Goal: Task Accomplishment & Management: Complete application form

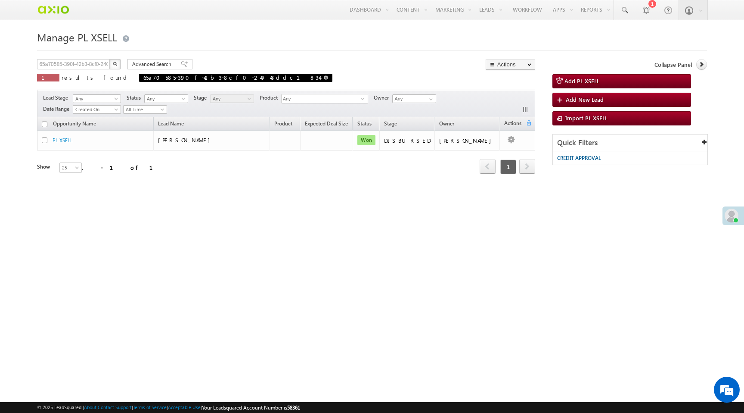
click at [324, 78] on span at bounding box center [326, 77] width 4 height 4
type input "Search PL XSELL"
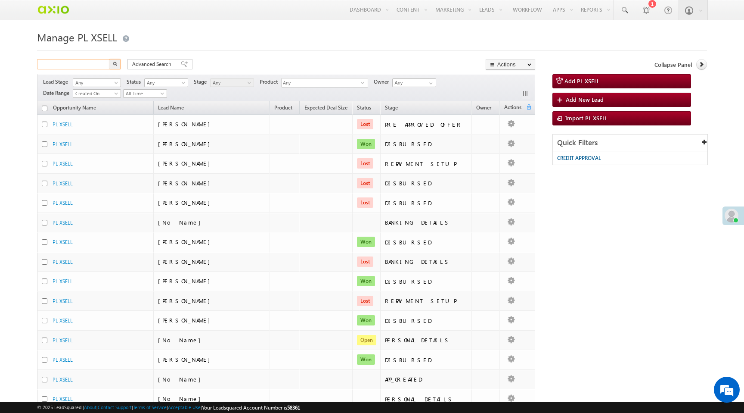
click at [90, 63] on input "text" at bounding box center [74, 64] width 74 height 10
paste input "5ac4cdef-fc95-4aa1-9a7f-79ba9d7eff1e"
type input "5ac4cdef-fc95-4aa1-9a7f-79ba9d7eff1e"
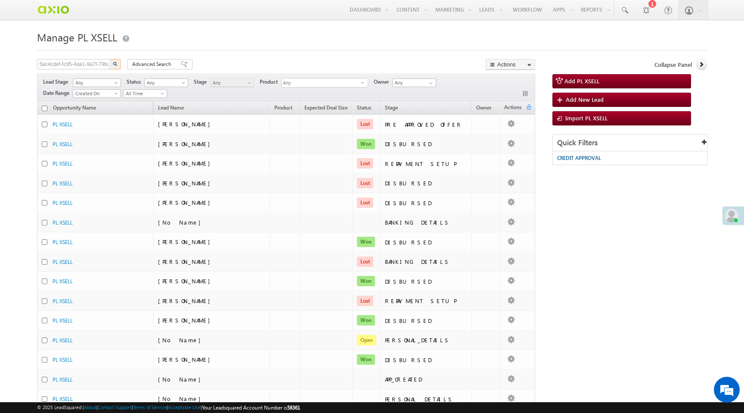
click at [115, 65] on img "button" at bounding box center [115, 64] width 4 height 4
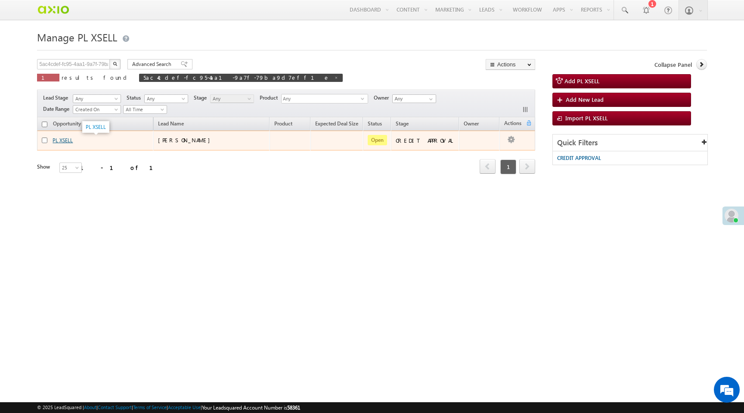
click at [64, 141] on link "PL XSELL" at bounding box center [63, 140] width 20 height 6
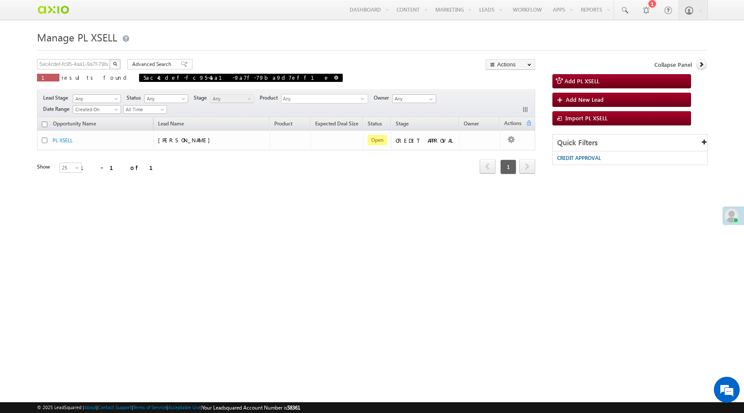
click at [334, 79] on span at bounding box center [336, 77] width 4 height 4
type input "Search PL XSELL"
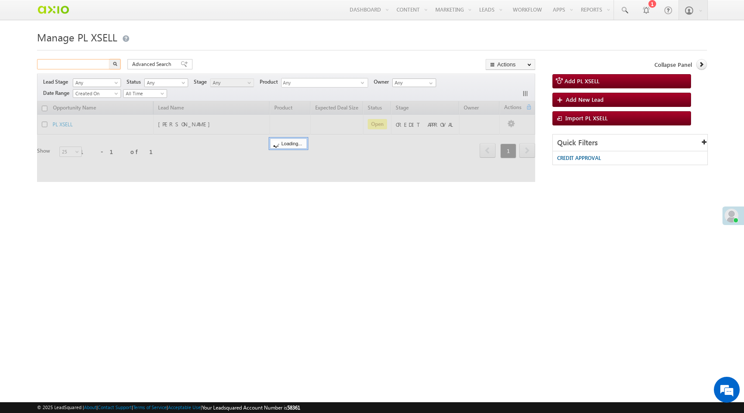
click at [63, 65] on input "text" at bounding box center [74, 64] width 74 height 10
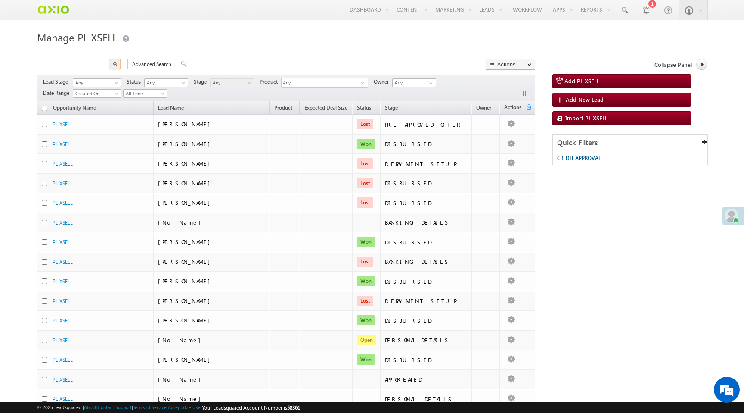
paste input "5e99f387-1b83-4064-a80d-26ce79ef0e30"
click at [114, 63] on img "button" at bounding box center [115, 64] width 4 height 4
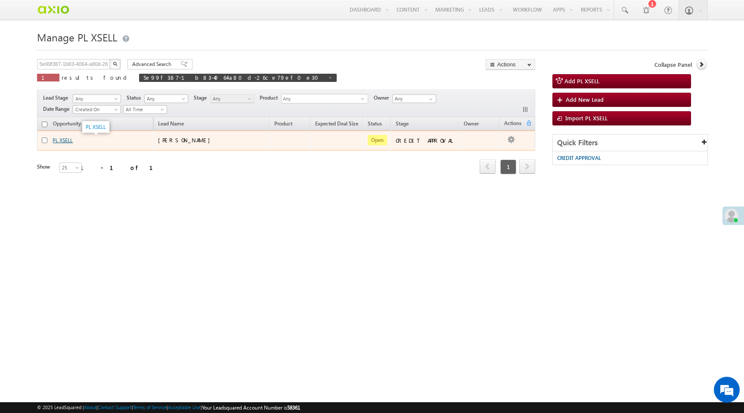
click at [65, 141] on link "PL XSELL" at bounding box center [63, 140] width 20 height 6
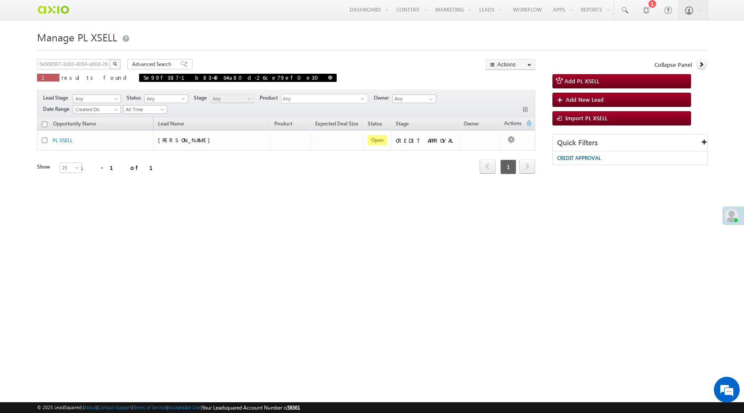
click at [328, 79] on span at bounding box center [330, 77] width 4 height 4
type input "Search PL XSELL"
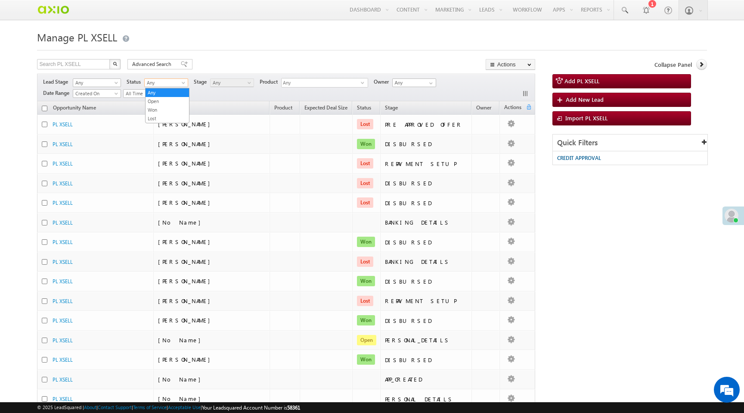
click at [177, 83] on span "Any" at bounding box center [165, 83] width 41 height 8
click at [175, 102] on link "Open" at bounding box center [167, 101] width 43 height 8
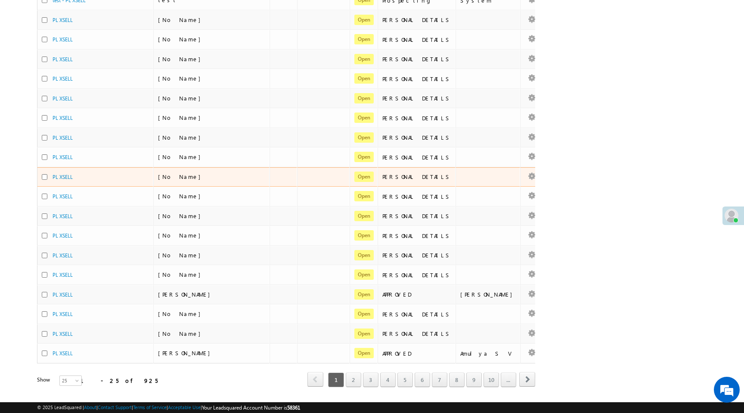
scroll to position [262, 0]
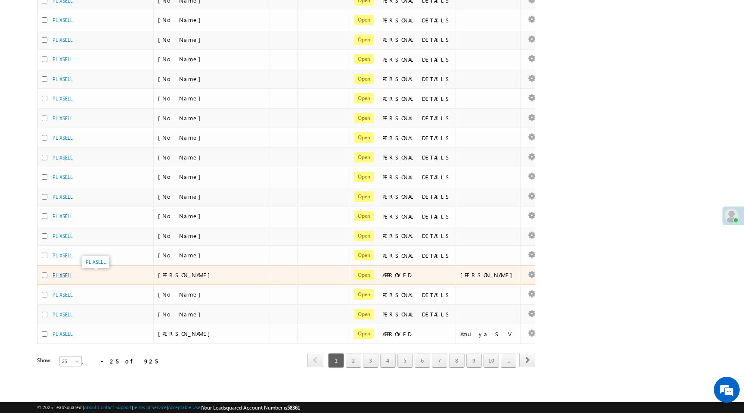
click at [69, 276] on link "PL XSELL" at bounding box center [63, 275] width 20 height 6
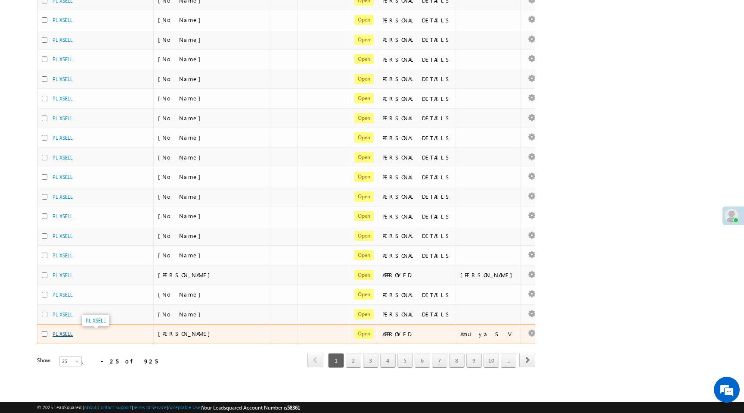
click at [67, 335] on link "PL XSELL" at bounding box center [63, 333] width 20 height 6
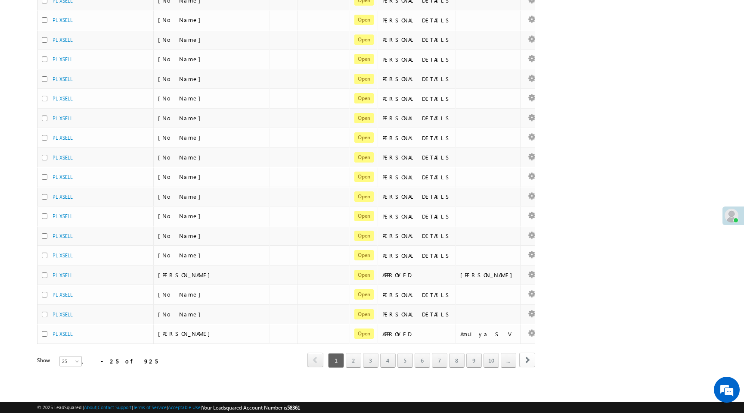
click at [531, 360] on span "next" at bounding box center [527, 359] width 16 height 15
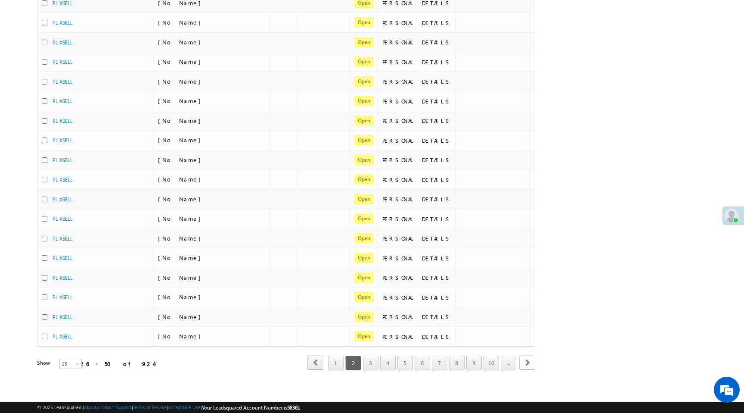
click at [528, 363] on span "next" at bounding box center [527, 362] width 16 height 15
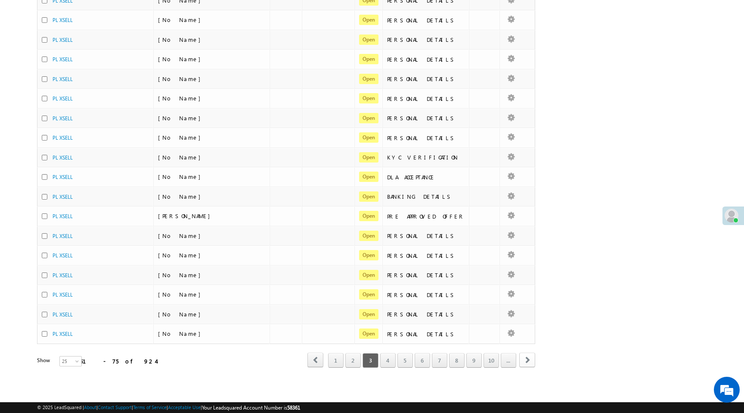
click at [528, 363] on span "next" at bounding box center [527, 359] width 16 height 15
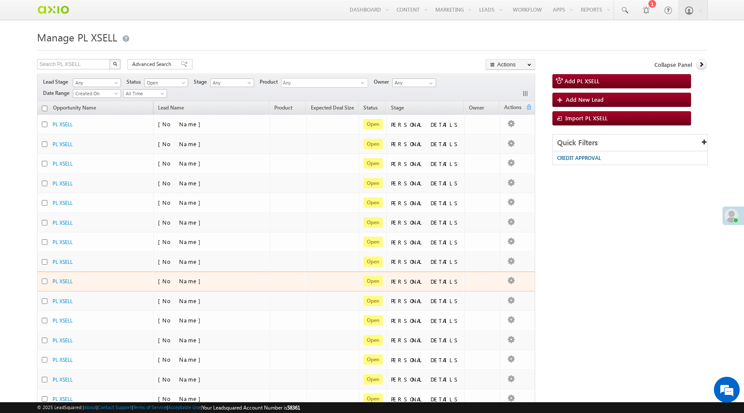
scroll to position [265, 0]
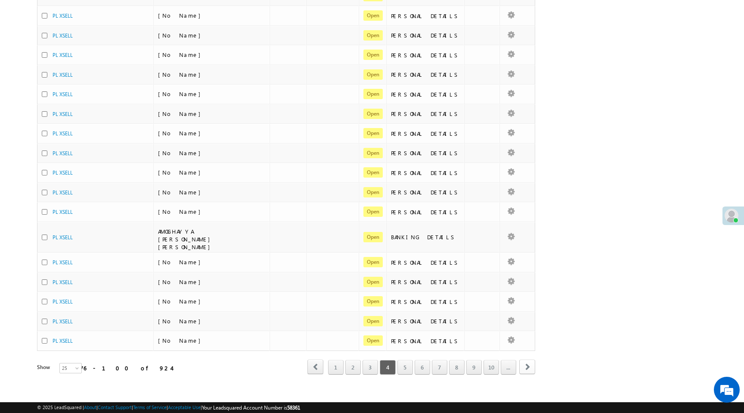
click at [526, 363] on span "next" at bounding box center [527, 366] width 16 height 15
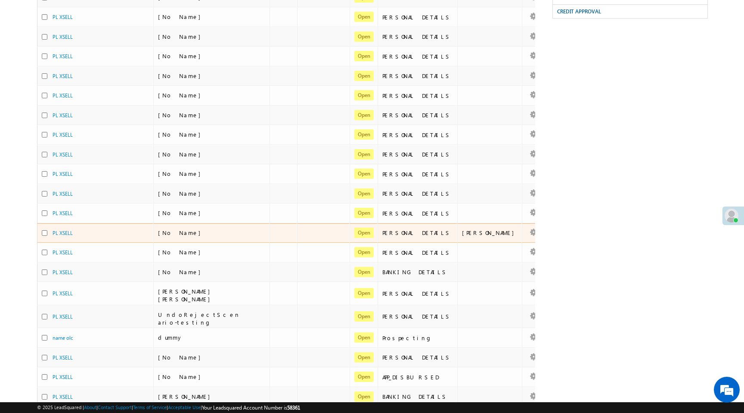
scroll to position [262, 0]
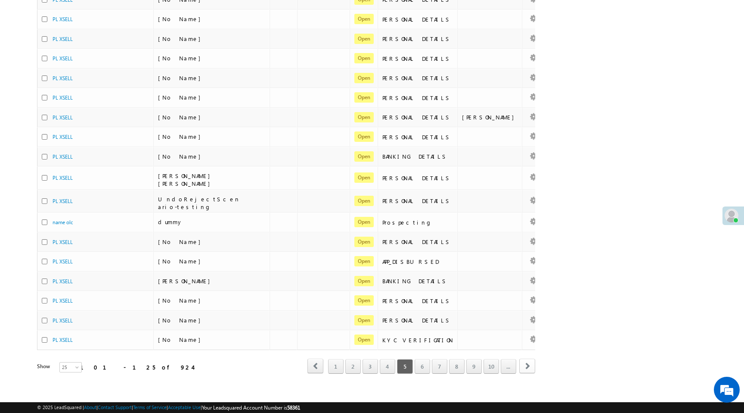
click at [528, 362] on span "next" at bounding box center [527, 365] width 16 height 15
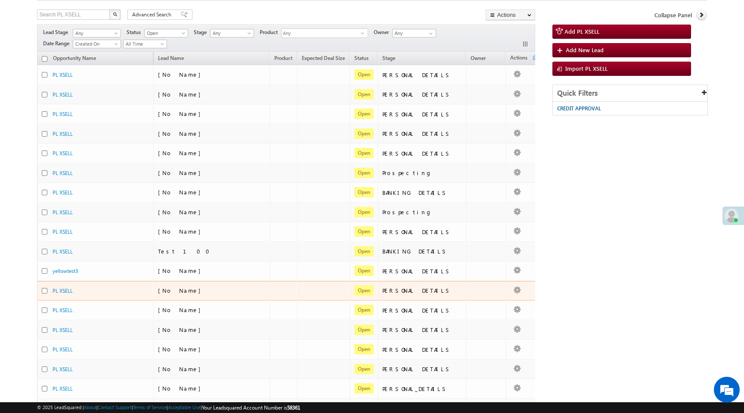
scroll to position [0, 0]
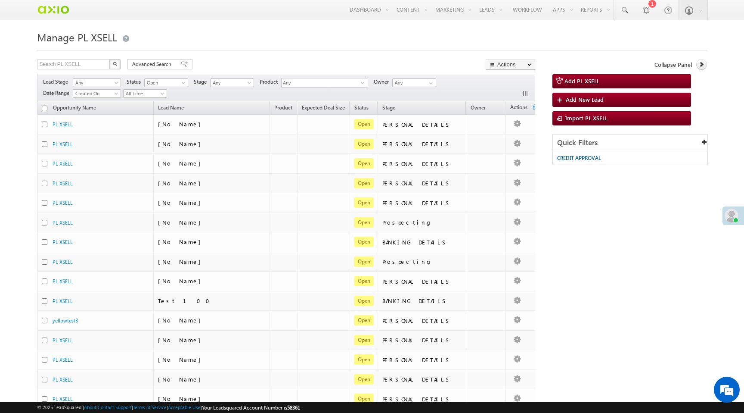
click at [422, 110] on th "Stage" at bounding box center [422, 107] width 88 height 13
click at [395, 110] on span "Stage" at bounding box center [388, 107] width 13 height 6
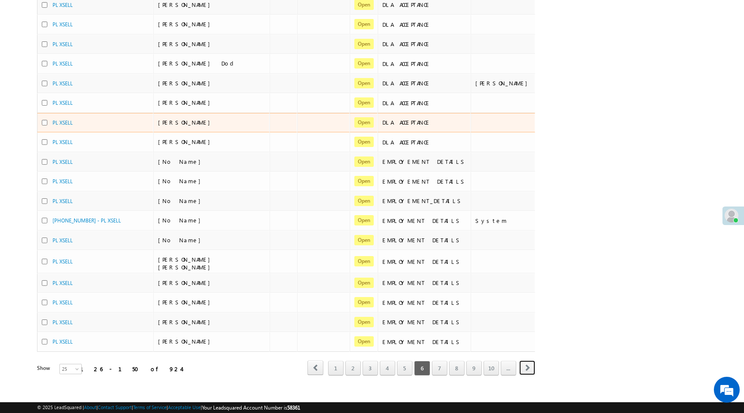
scroll to position [257, 0]
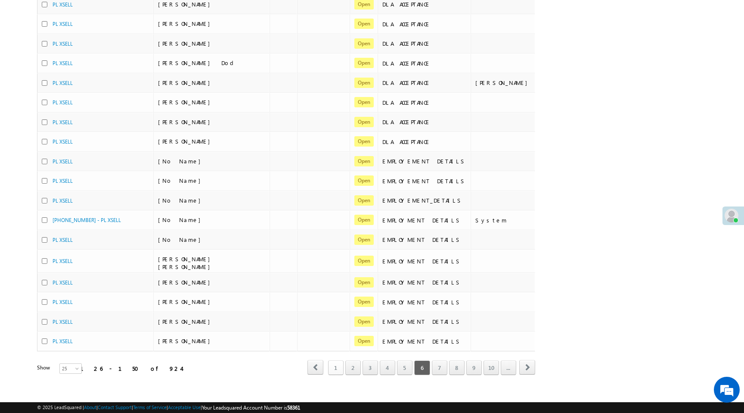
click at [339, 362] on link "1" at bounding box center [336, 367] width 16 height 15
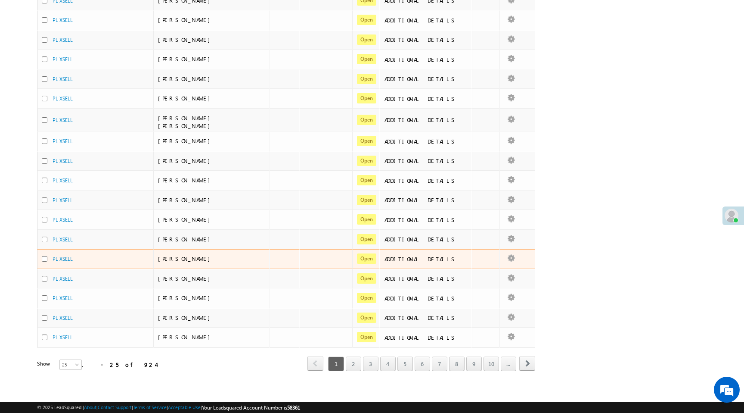
scroll to position [262, 0]
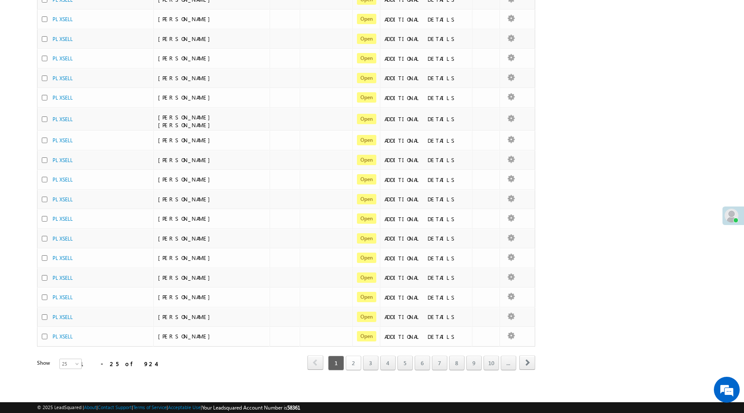
click at [358, 356] on link "2" at bounding box center [354, 362] width 16 height 15
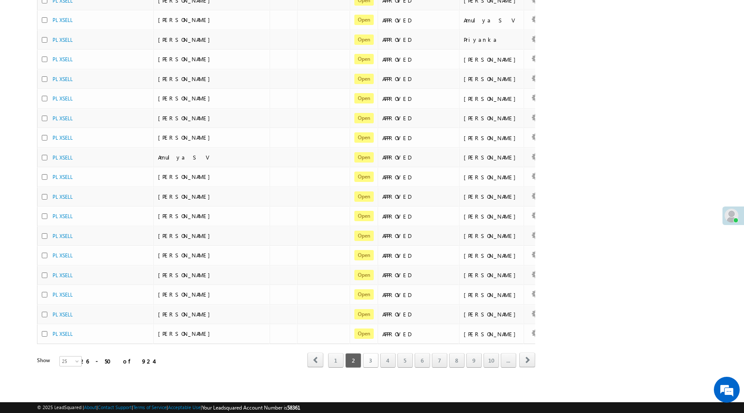
click at [373, 358] on link "3" at bounding box center [371, 360] width 16 height 15
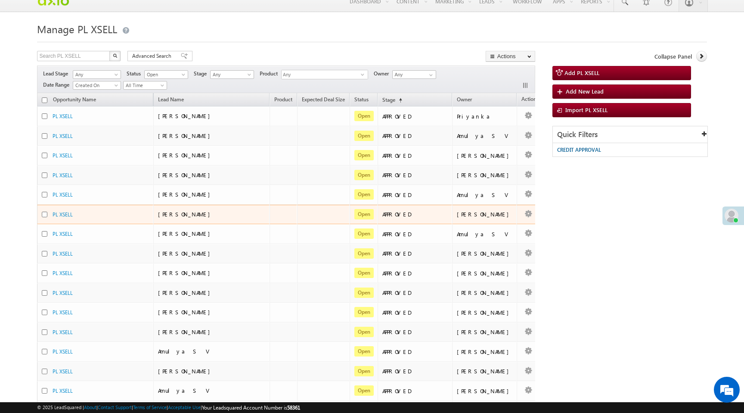
scroll to position [265, 0]
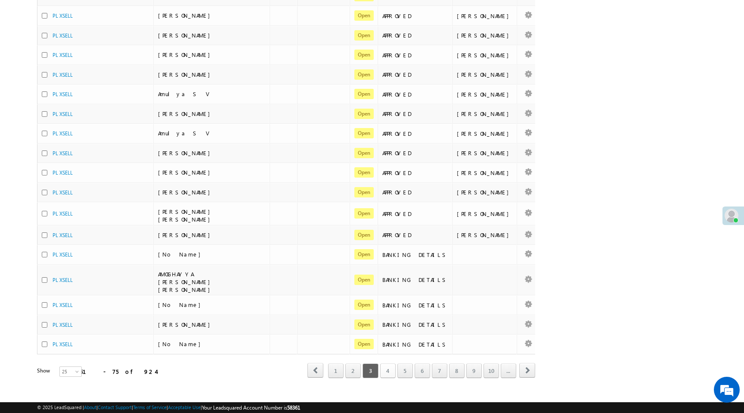
click at [389, 363] on link "4" at bounding box center [388, 370] width 16 height 15
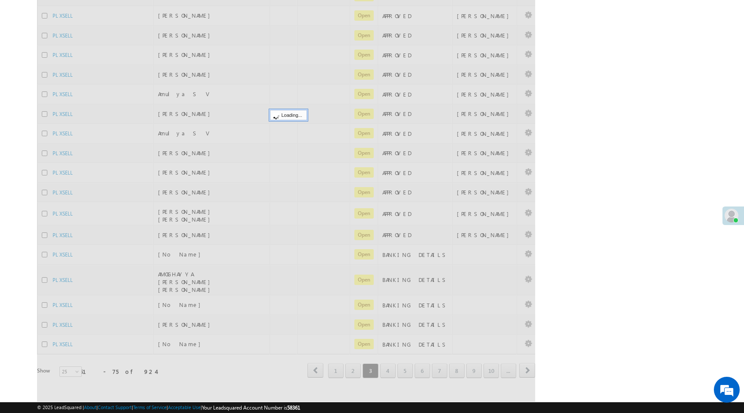
scroll to position [262, 0]
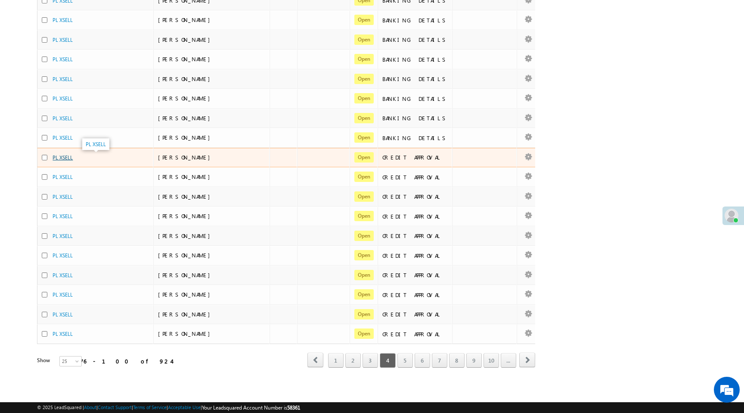
click at [56, 155] on link "PL XSELL" at bounding box center [63, 157] width 20 height 6
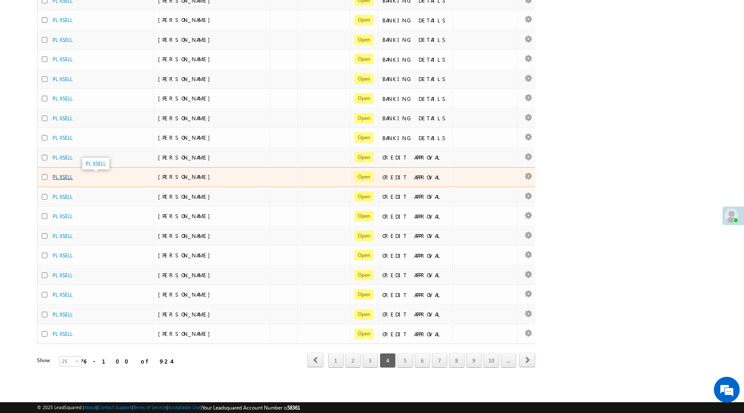
click at [66, 177] on link "PL XSELL" at bounding box center [63, 177] width 20 height 6
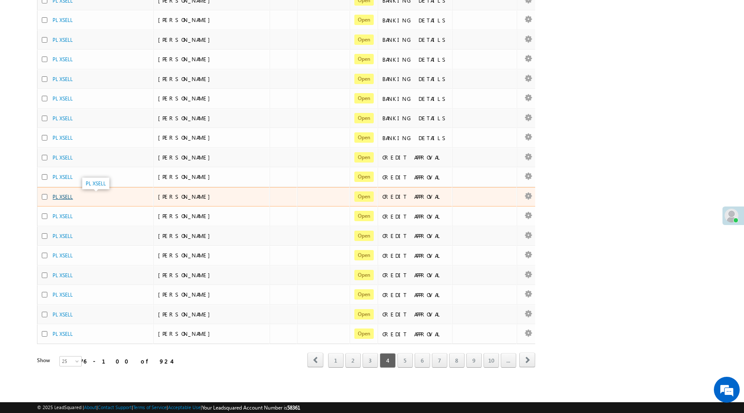
click at [64, 197] on link "PL XSELL" at bounding box center [63, 196] width 20 height 6
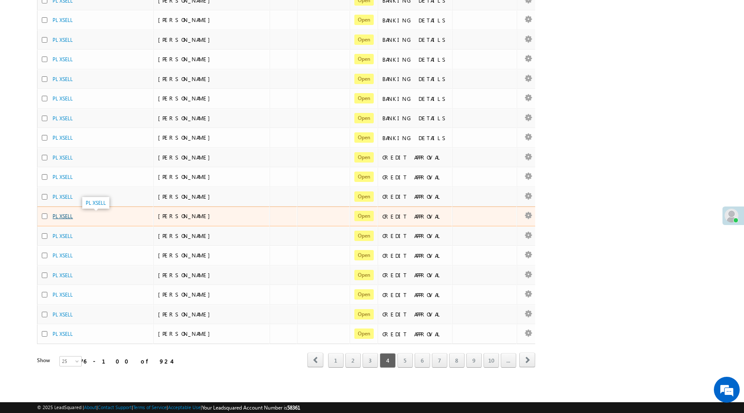
click at [66, 214] on link "PL XSELL" at bounding box center [63, 216] width 20 height 6
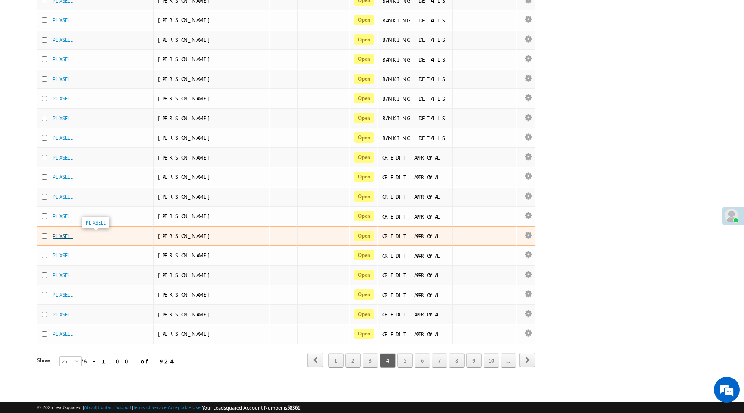
click at [65, 235] on link "PL XSELL" at bounding box center [63, 236] width 20 height 6
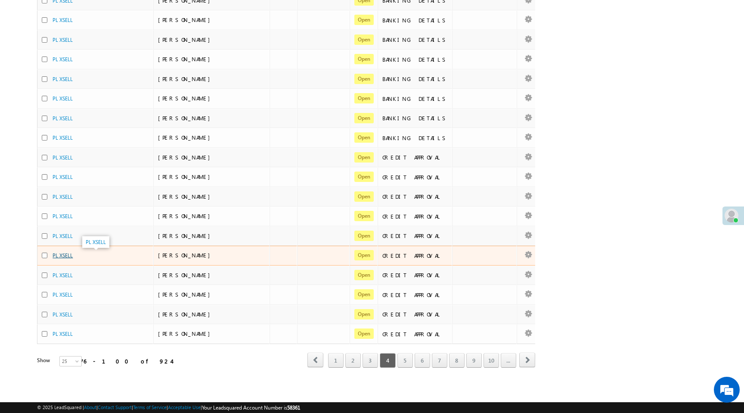
click at [65, 254] on link "PL XSELL" at bounding box center [63, 255] width 20 height 6
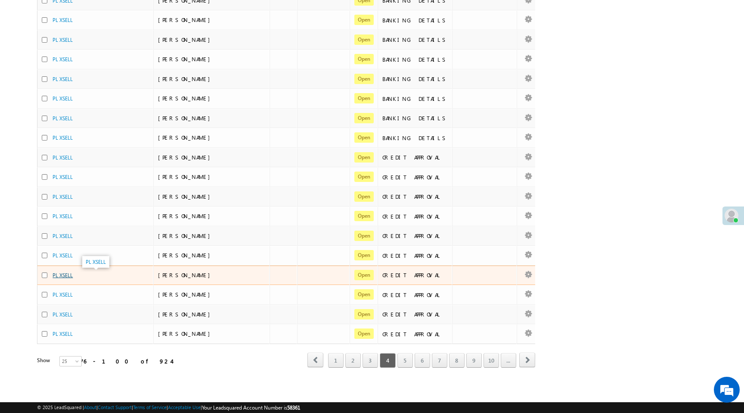
click at [62, 273] on link "PL XSELL" at bounding box center [63, 275] width 20 height 6
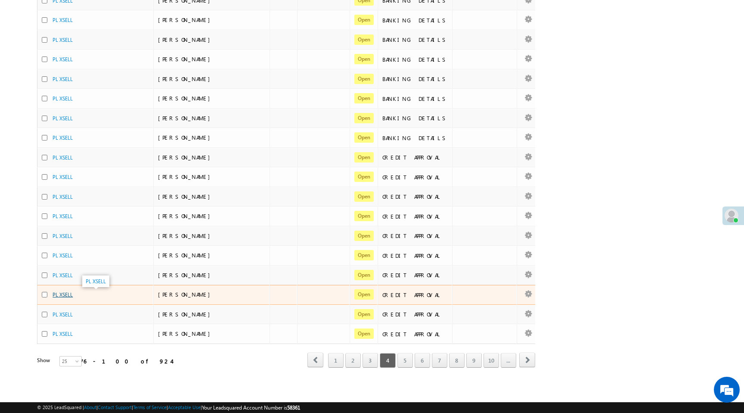
click at [67, 292] on link "PL XSELL" at bounding box center [63, 294] width 20 height 6
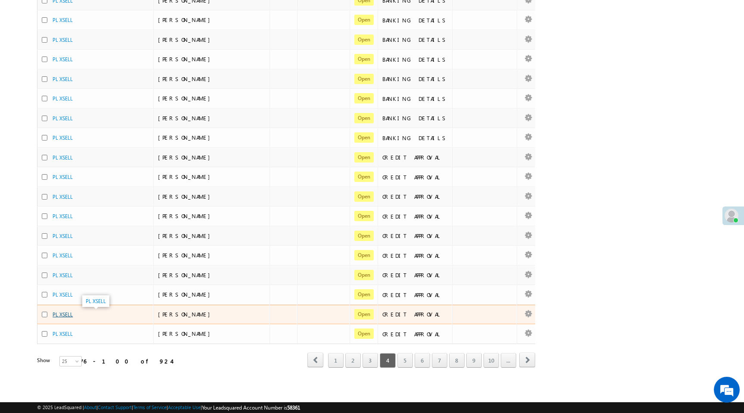
click at [65, 313] on link "PL XSELL" at bounding box center [63, 314] width 20 height 6
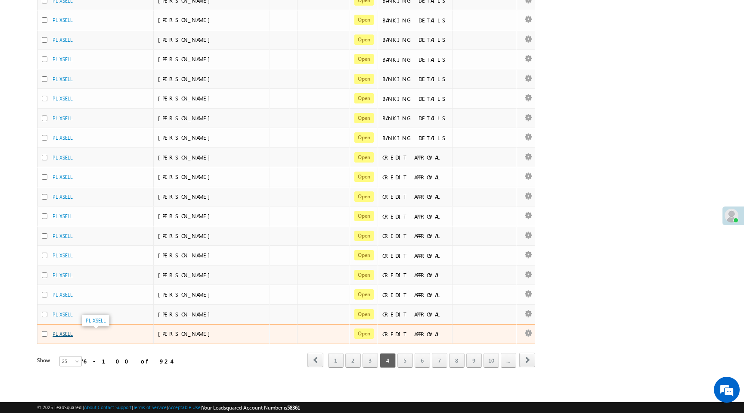
click at [68, 331] on link "PL XSELL" at bounding box center [63, 333] width 20 height 6
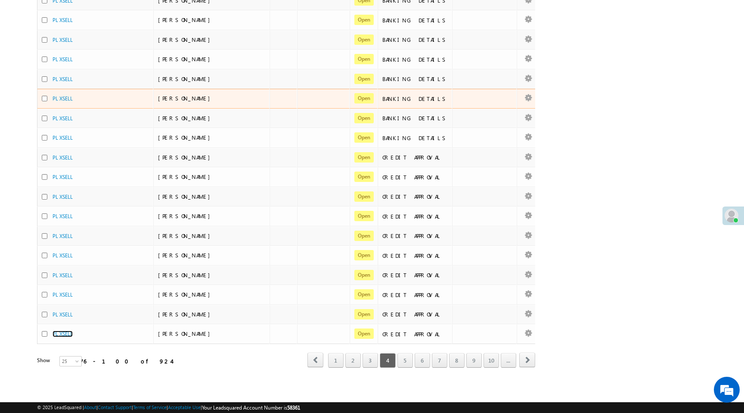
scroll to position [0, 0]
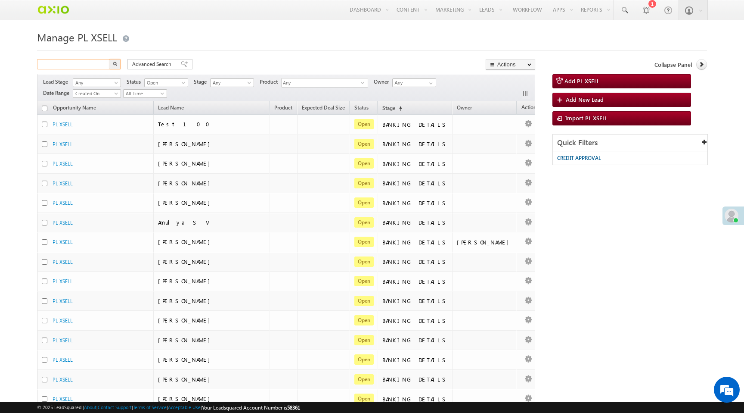
click at [100, 62] on input "text" at bounding box center [74, 64] width 74 height 10
paste input "5ac4cdef-fc95-4aa1-9a7f-79ba9d7eff1e"
type input "5ac4cdef-fc95-4aa1-9a7f-79ba9d7eff1e"
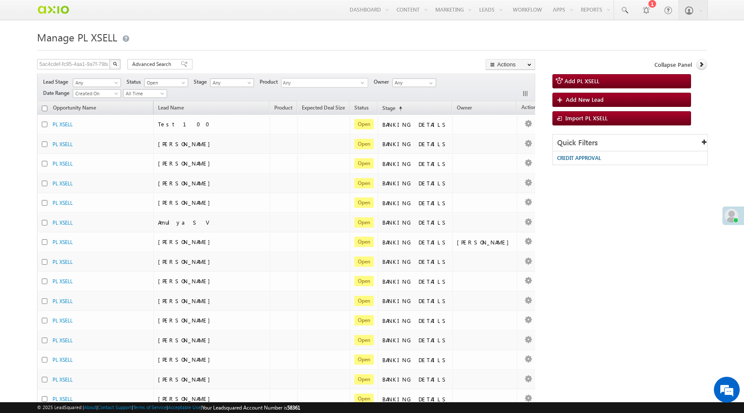
click at [113, 65] on img "button" at bounding box center [115, 64] width 4 height 4
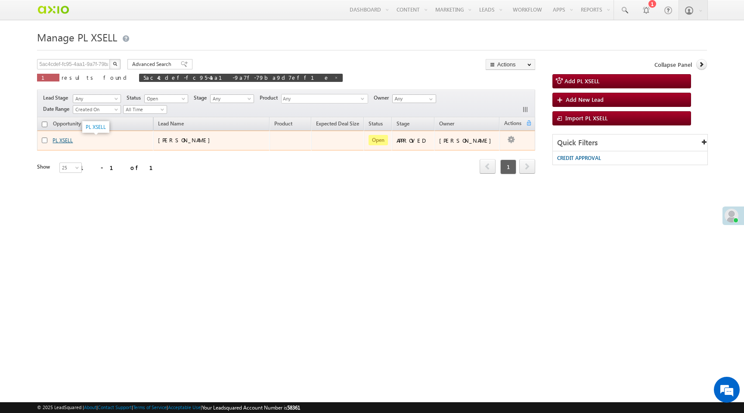
click at [56, 143] on link "PL XSELL" at bounding box center [63, 140] width 20 height 6
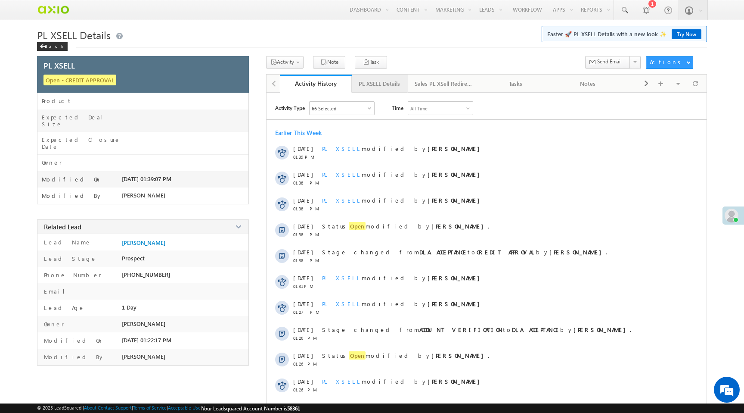
click at [370, 81] on div "PL XSELL Details" at bounding box center [379, 83] width 41 height 10
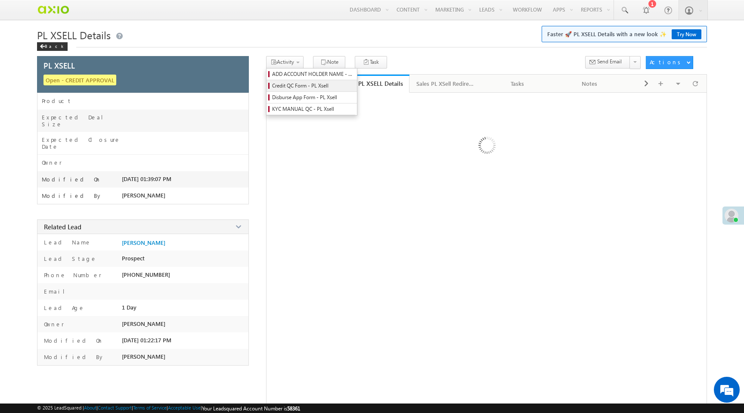
click at [296, 88] on span "Credit QC Form - PL Xsell" at bounding box center [313, 86] width 82 height 8
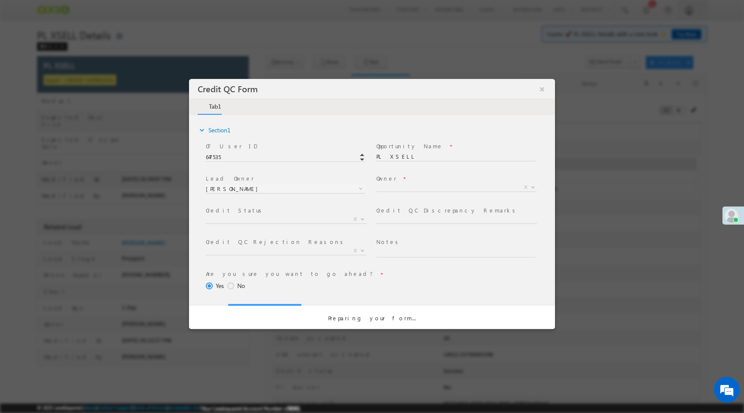
select select "50aed37f-b58e-11ec-8597-0681fe0b10f8"
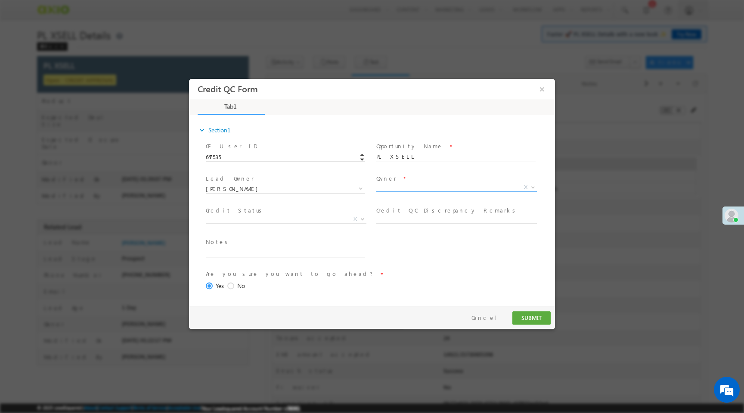
click at [393, 187] on span "X" at bounding box center [456, 187] width 161 height 9
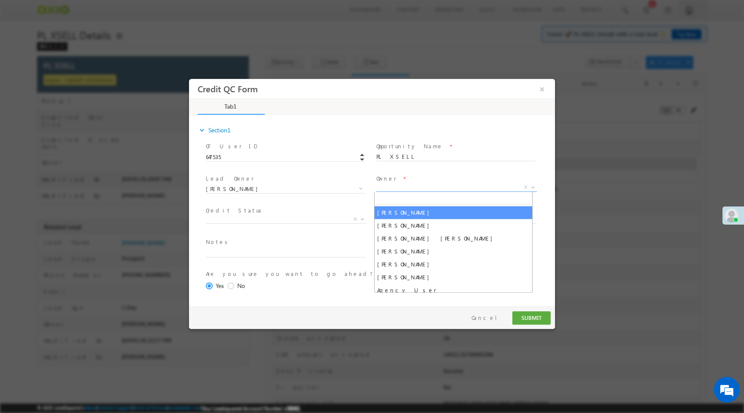
select select "65e28f60-3a0a-11ef-bbd2-0695f51e8b4b"
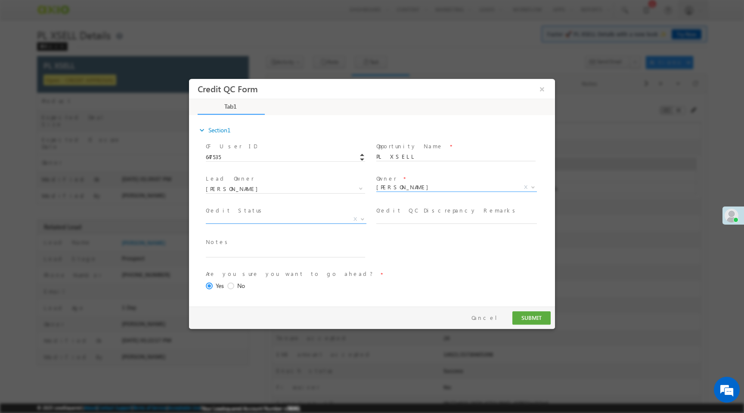
click at [257, 216] on span "X" at bounding box center [286, 219] width 161 height 9
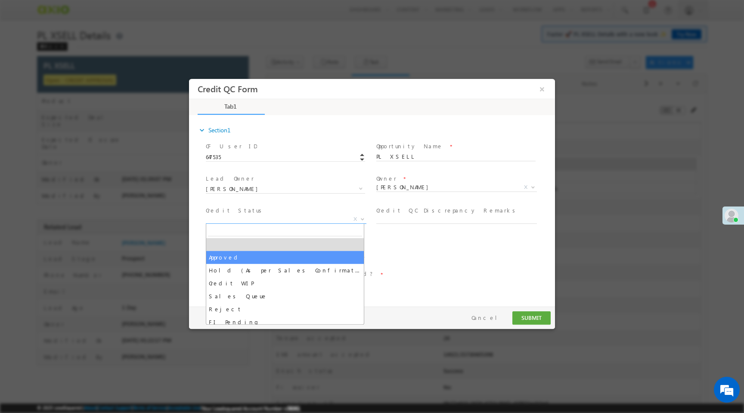
select select "Approved"
select select "NA"
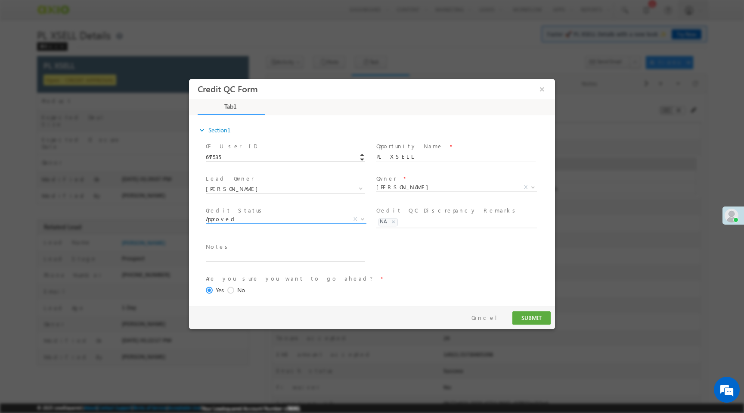
scroll to position [35, 0]
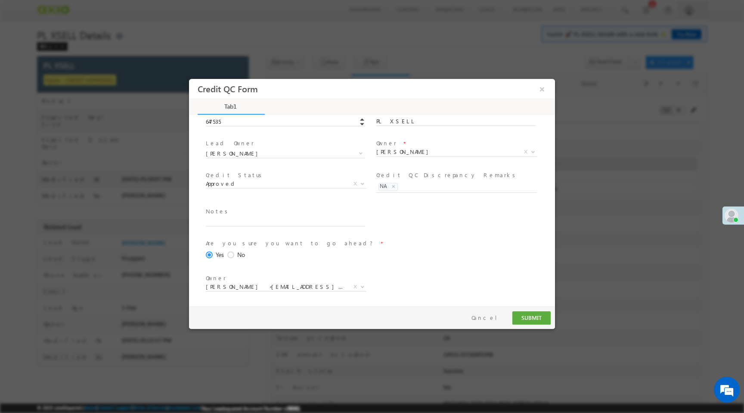
click at [525, 310] on div "Pay & Save SUBMIT Cancel" at bounding box center [374, 317] width 370 height 22
click at [527, 317] on button "SUBMIT" at bounding box center [532, 317] width 38 height 13
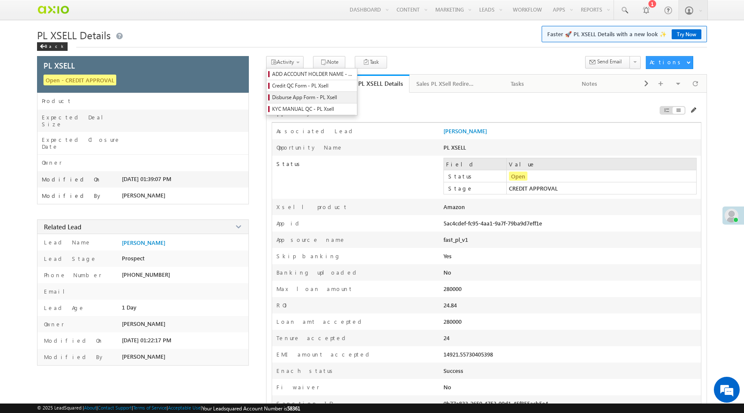
click at [301, 98] on span "Disburse App Form - PL Xsell" at bounding box center [313, 97] width 82 height 8
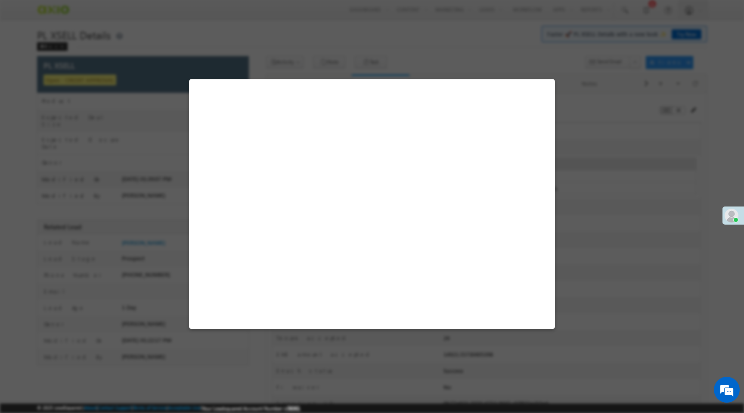
select select "PL XSell Disbursement Initiated"
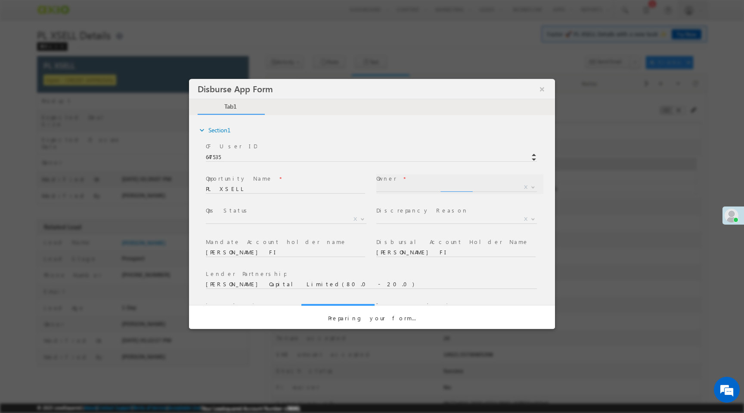
scroll to position [0, 0]
select select "65e28f60-3a0a-11ef-bbd2-0695f51e8b4b"
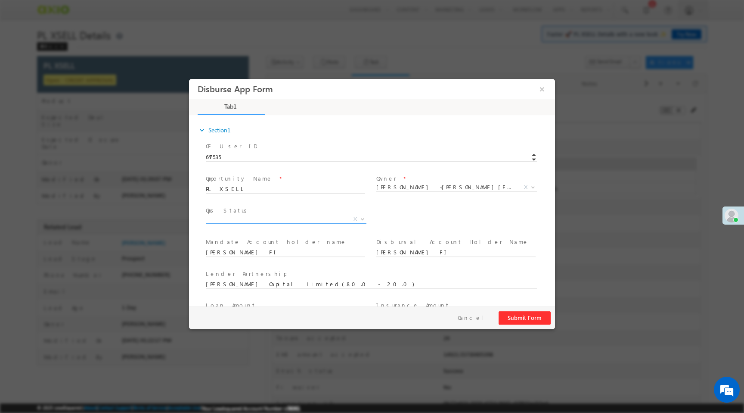
click at [316, 217] on span "X" at bounding box center [286, 219] width 161 height 9
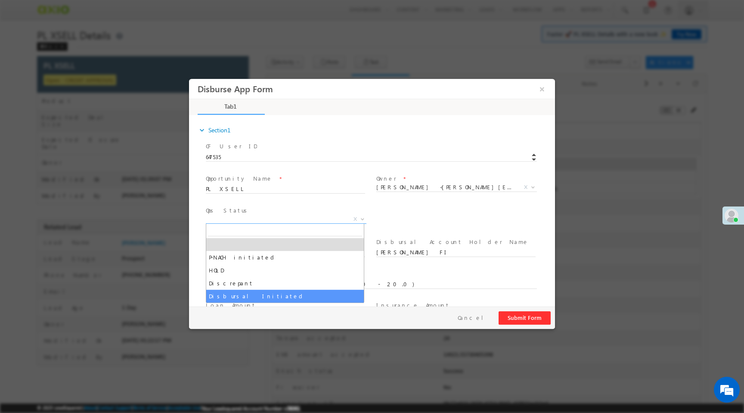
select select "Disbursal Initiated"
select select "NA"
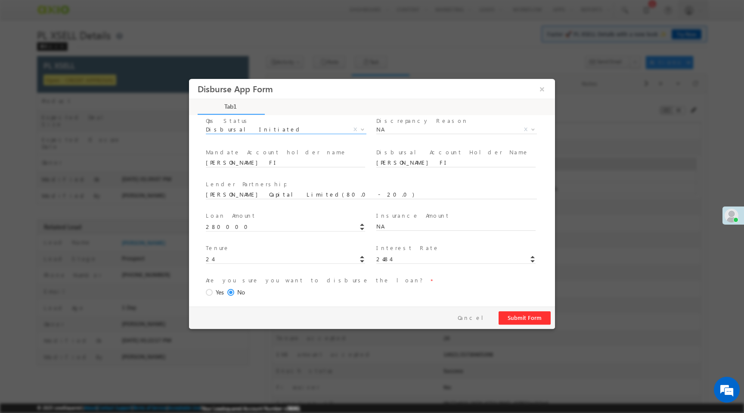
scroll to position [96, 0]
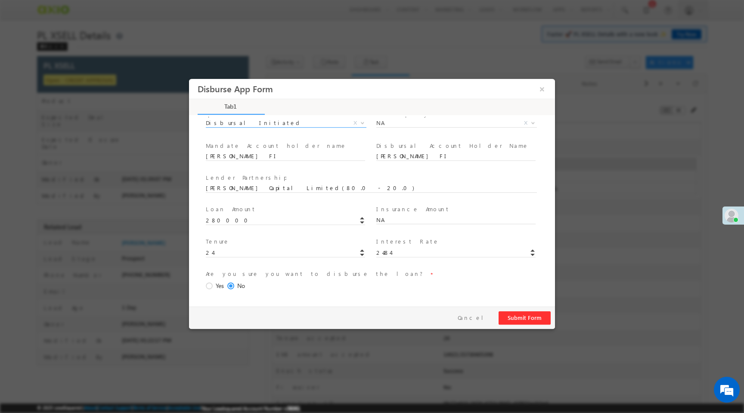
click at [212, 283] on span at bounding box center [210, 286] width 9 height 8
click at [189, 79] on input "Yes" at bounding box center [189, 79] width 0 height 0
click at [529, 323] on button "Submit Form" at bounding box center [525, 317] width 52 height 13
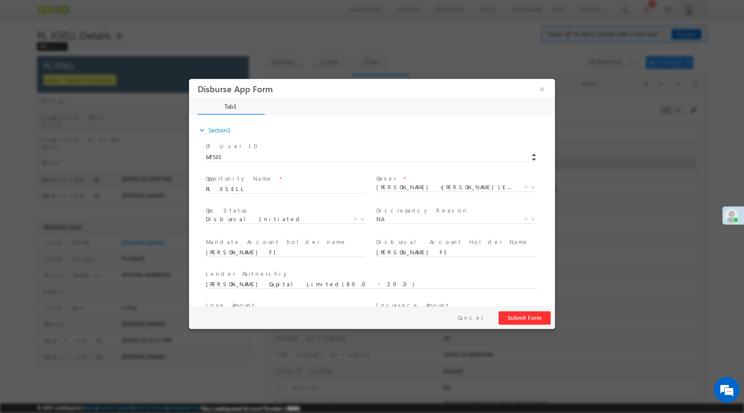
scroll to position [127, 0]
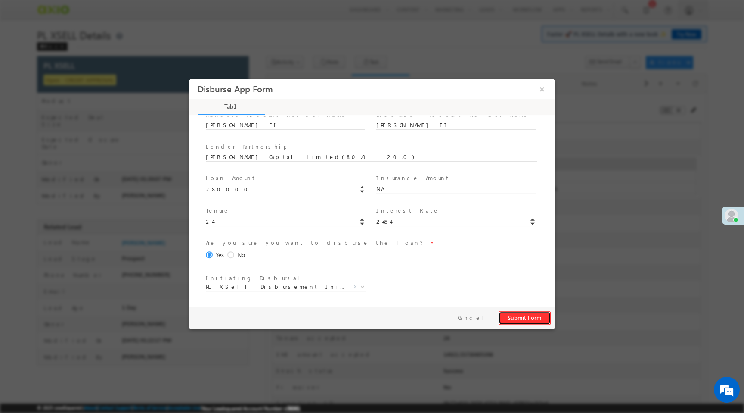
click at [532, 321] on button "Submit Form" at bounding box center [525, 317] width 52 height 13
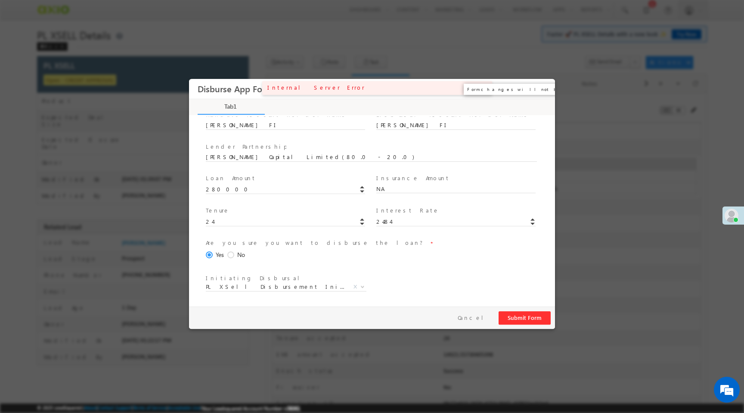
click at [541, 88] on button "×" at bounding box center [542, 89] width 15 height 16
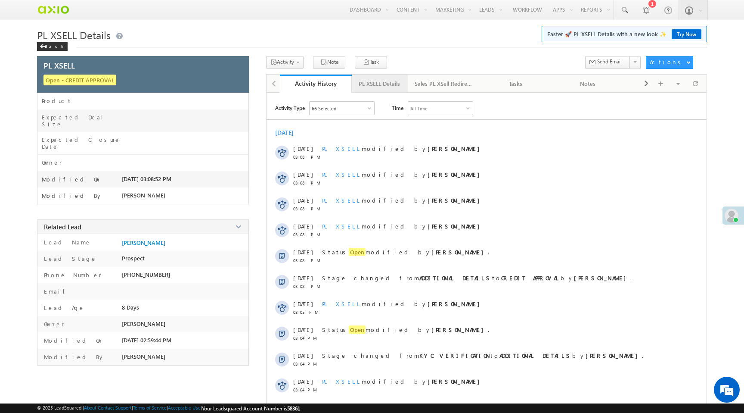
click at [372, 86] on div "PL XSELL Details" at bounding box center [379, 83] width 41 height 10
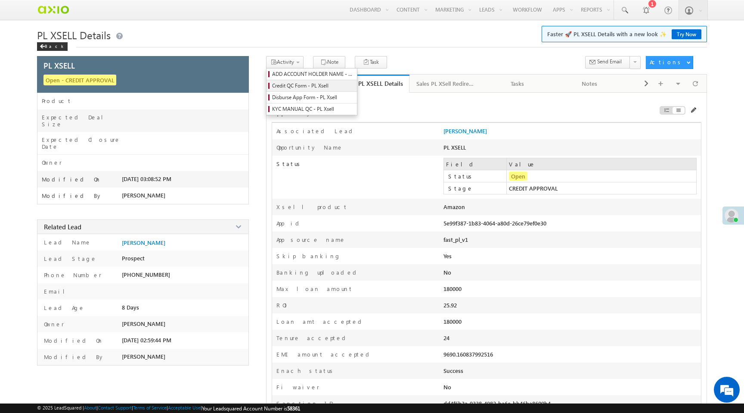
click at [296, 89] on span "Credit QC Form - PL Xsell" at bounding box center [313, 86] width 82 height 8
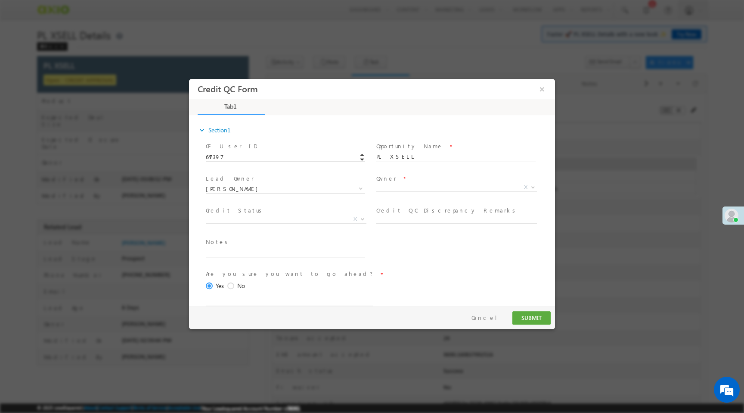
select select "50aed37f-b58e-11ec-8597-0681fe0b10f8"
click at [382, 186] on span "X" at bounding box center [456, 187] width 161 height 9
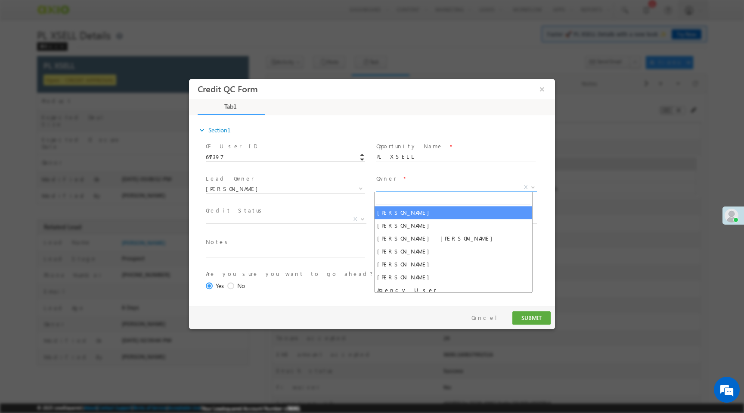
select select "65e28f60-3a0a-11ef-bbd2-0695f51e8b4b"
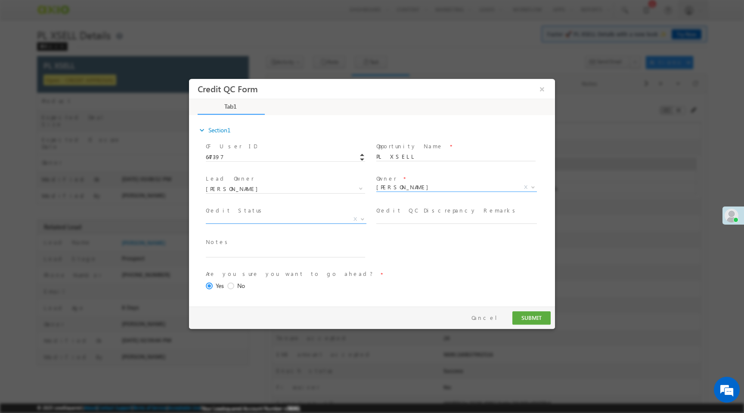
click at [294, 219] on span "X" at bounding box center [286, 219] width 161 height 9
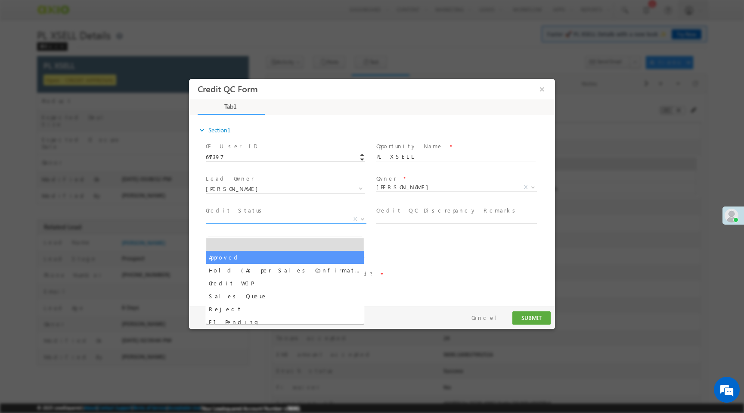
select select "Approved"
select select "NA"
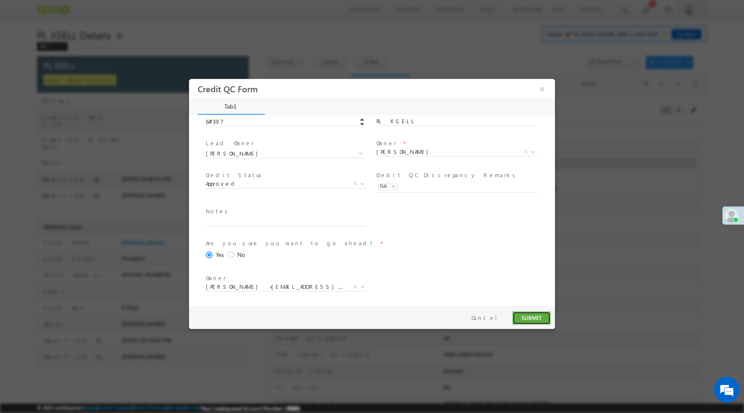
click at [529, 320] on button "SUBMIT" at bounding box center [532, 317] width 38 height 13
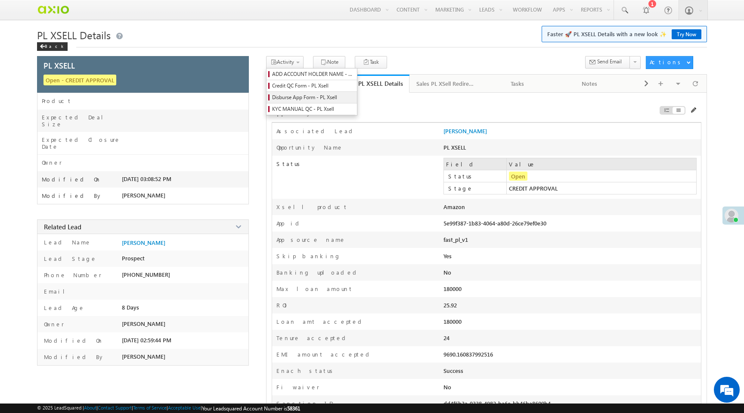
click at [293, 98] on span "Disburse App Form - PL Xsell" at bounding box center [313, 97] width 82 height 8
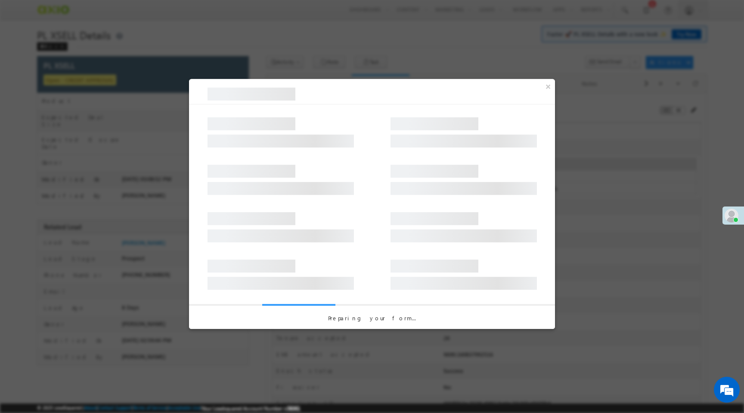
select select "PL XSell Disbursement Initiated"
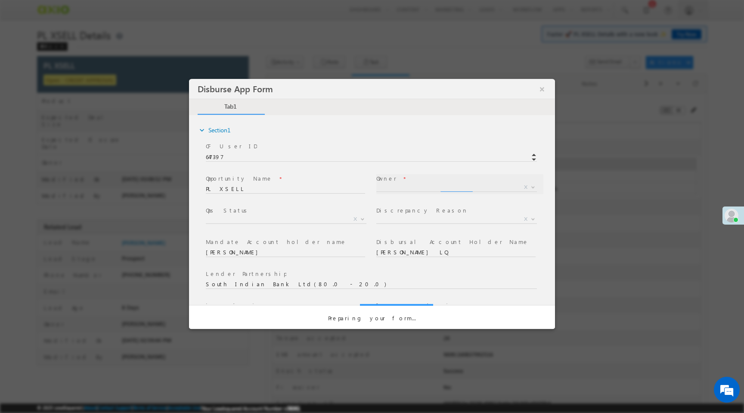
select select "65e28f60-3a0a-11ef-bbd2-0695f51e8b4b"
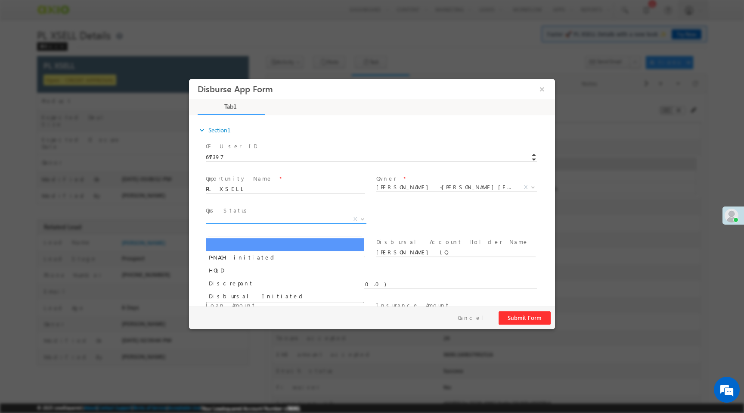
click at [307, 221] on span "X" at bounding box center [286, 219] width 161 height 9
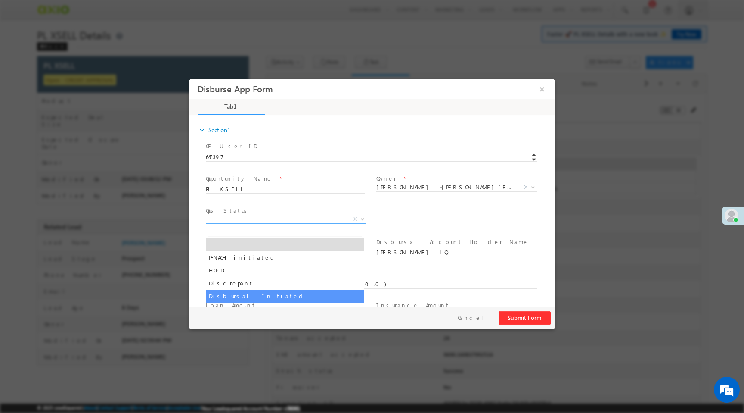
select select "Disbursal Initiated"
select select "NA"
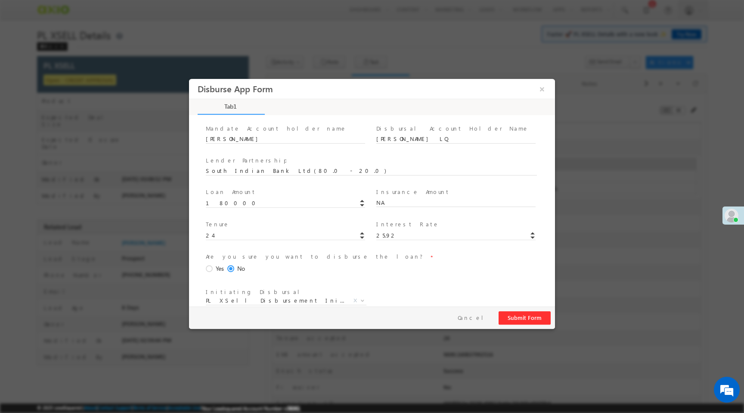
scroll to position [127, 0]
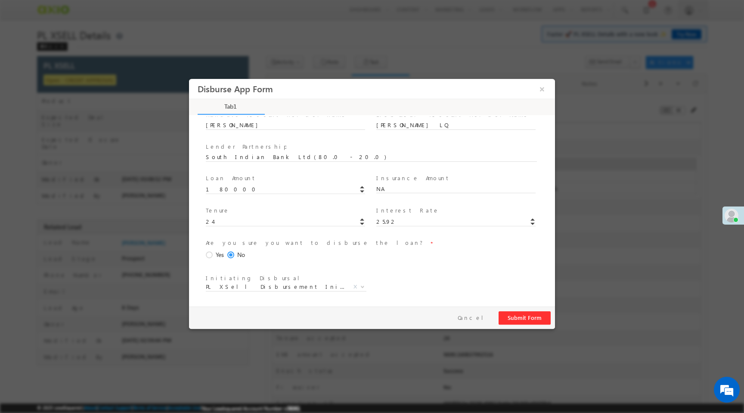
click at [209, 254] on span at bounding box center [210, 255] width 9 height 8
click at [189, 79] on input "Yes" at bounding box center [189, 79] width 0 height 0
click at [519, 320] on button "Submit Form" at bounding box center [525, 317] width 52 height 13
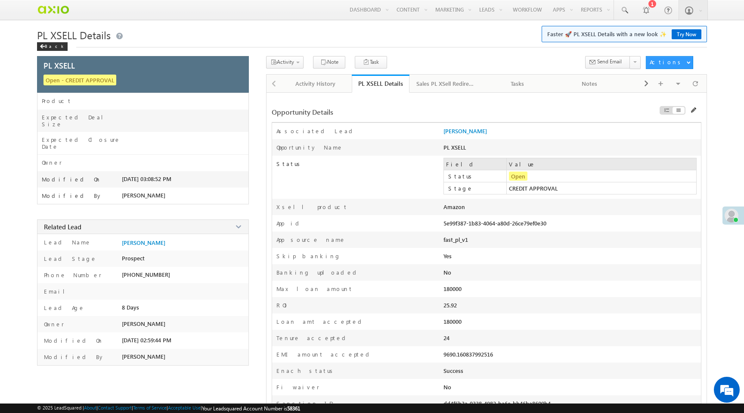
drag, startPoint x: 443, startPoint y: 226, endPoint x: 559, endPoint y: 224, distance: 116.3
click at [559, 224] on div "App id 5e99f387-1b83-4064-a80d-26ce79ef0e30" at bounding box center [486, 223] width 429 height 16
copy div "App id 5e99f387-1b83-4064-a80d-26ce79ef0e30"
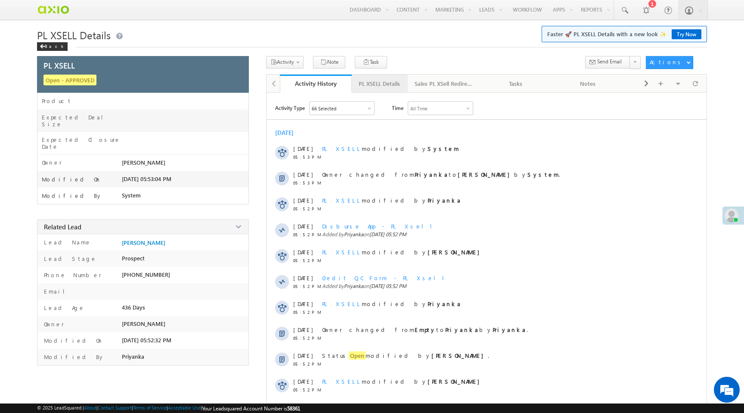
click at [378, 83] on div "PL XSELL Details" at bounding box center [379, 83] width 41 height 10
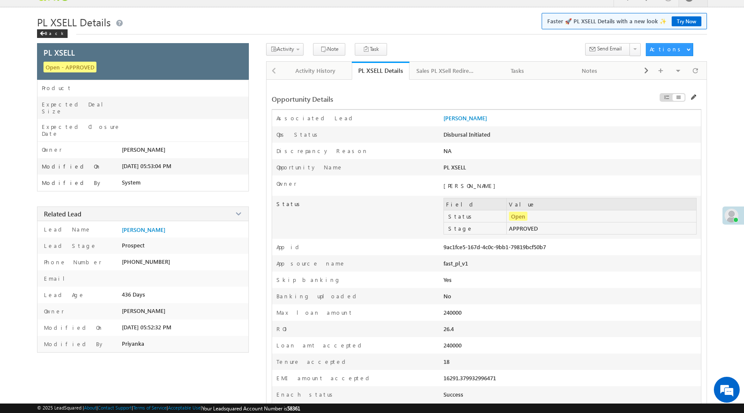
scroll to position [19, 0]
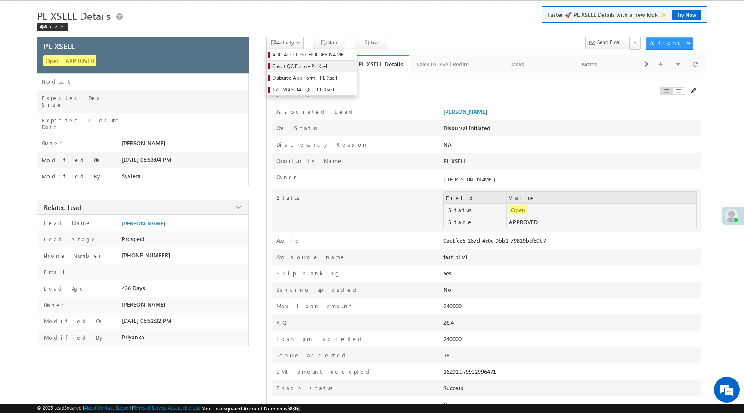
click at [298, 67] on span "Credit QC Form - PL Xsell" at bounding box center [313, 66] width 82 height 8
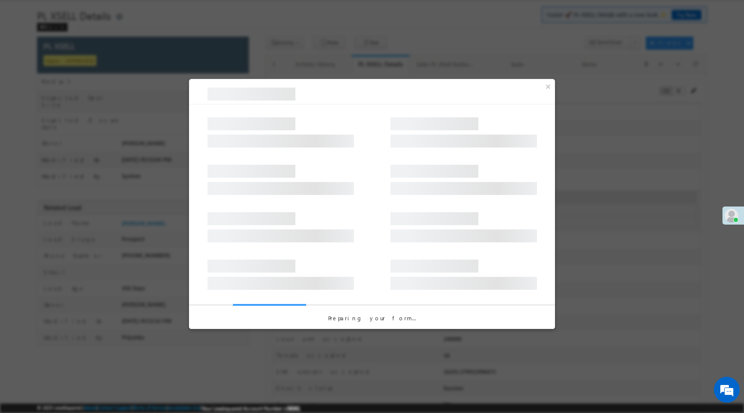
scroll to position [0, 0]
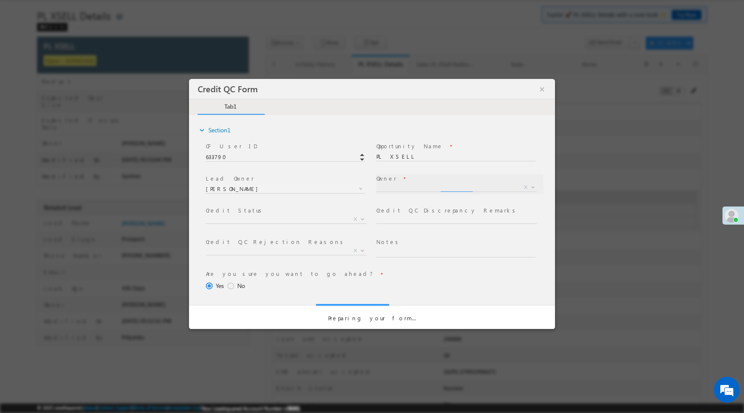
select select "a9bb649e-8900-11ee-aeac-0643ecf67fe6"
select select "50aed37f-b58e-11ec-8597-0681fe0b10f8"
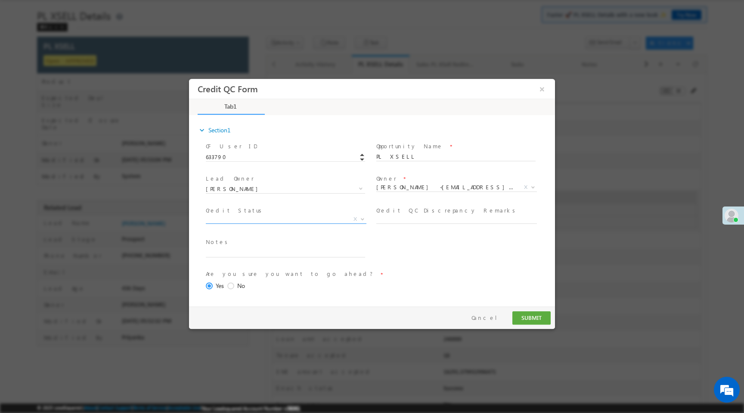
click at [264, 221] on span "X" at bounding box center [286, 219] width 161 height 9
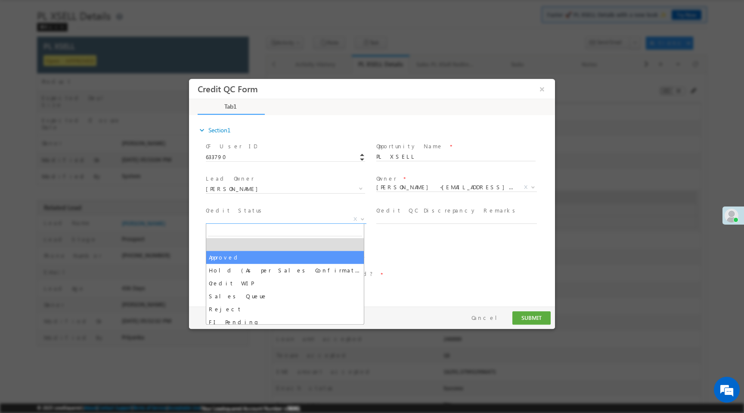
select select "Approved"
select select "NA"
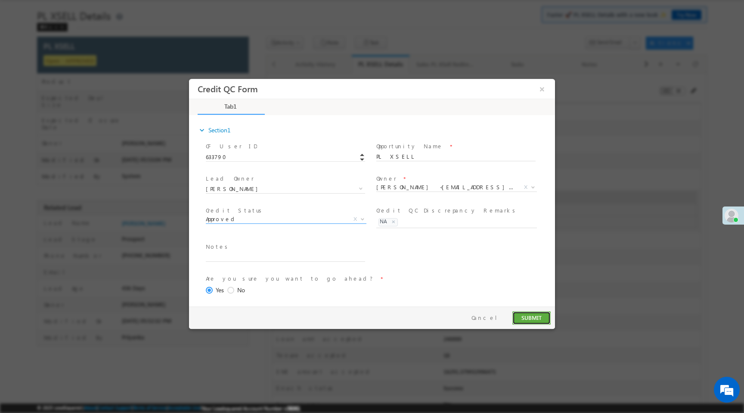
click at [540, 323] on button "SUBMIT" at bounding box center [532, 317] width 38 height 13
click at [498, 316] on button "Cancel" at bounding box center [487, 317] width 45 height 12
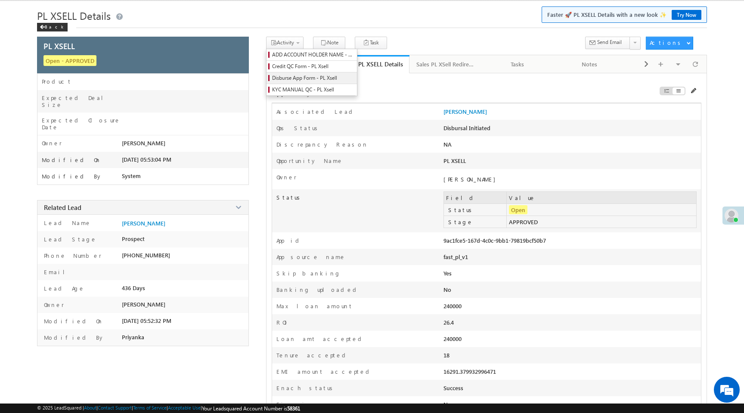
click at [302, 81] on span "Disburse App Form - PL Xsell" at bounding box center [313, 78] width 82 height 8
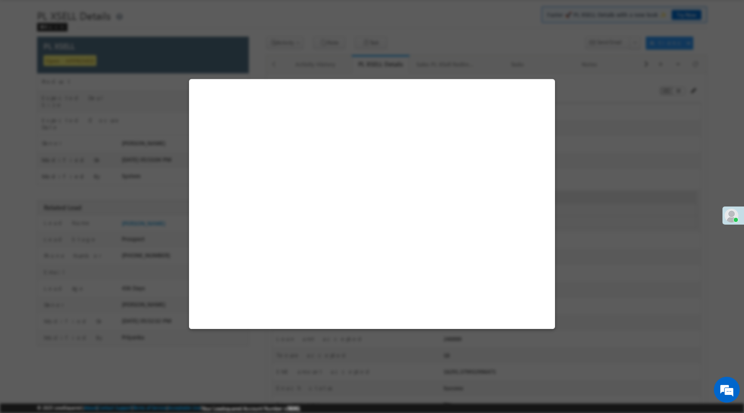
select select "Disbursal Initiated"
select select "NA"
select select "PL XSell Disbursement Initiated"
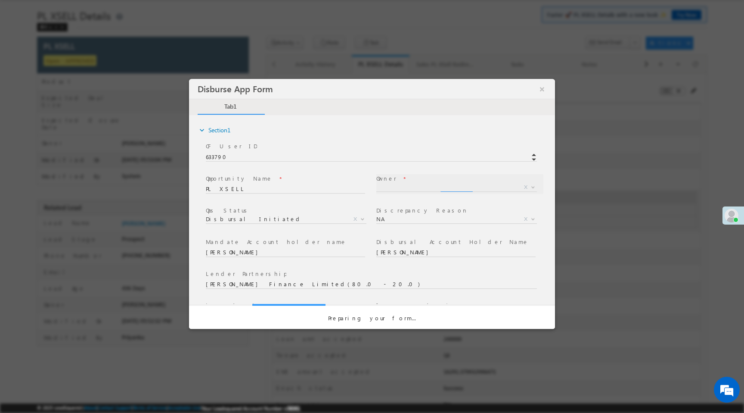
select select "a9bb649e-8900-11ee-aeac-0643ecf67fe6"
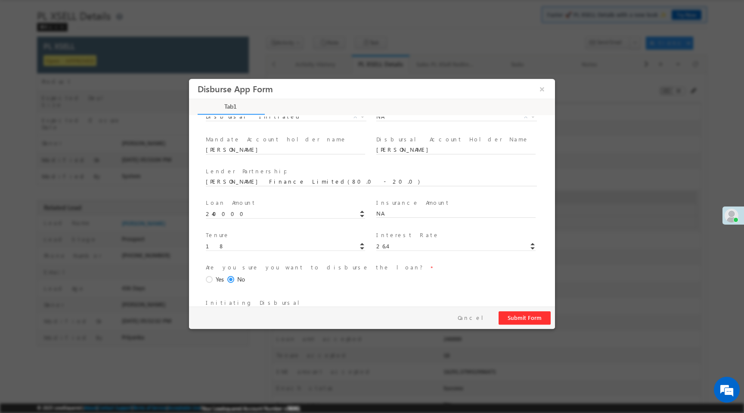
scroll to position [127, 0]
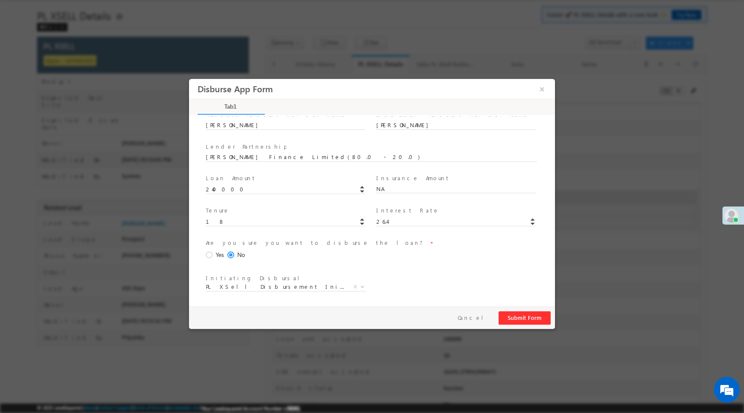
click at [217, 253] on span "Yes" at bounding box center [220, 254] width 8 height 9
click at [189, 79] on input "Yes" at bounding box center [189, 79] width 0 height 0
click at [529, 318] on button "Submit Form" at bounding box center [525, 317] width 52 height 13
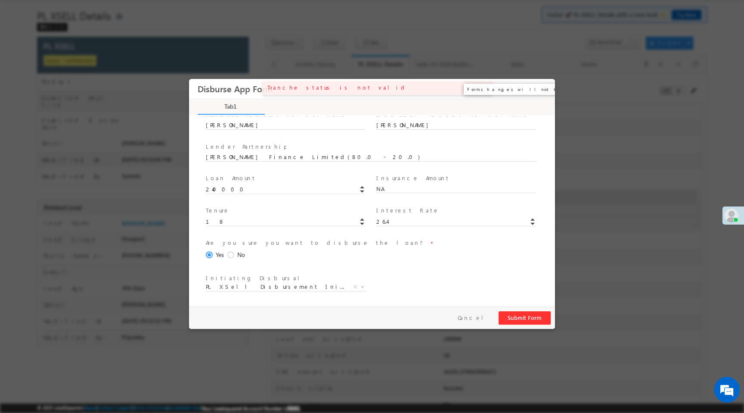
click at [541, 89] on button "×" at bounding box center [542, 89] width 15 height 16
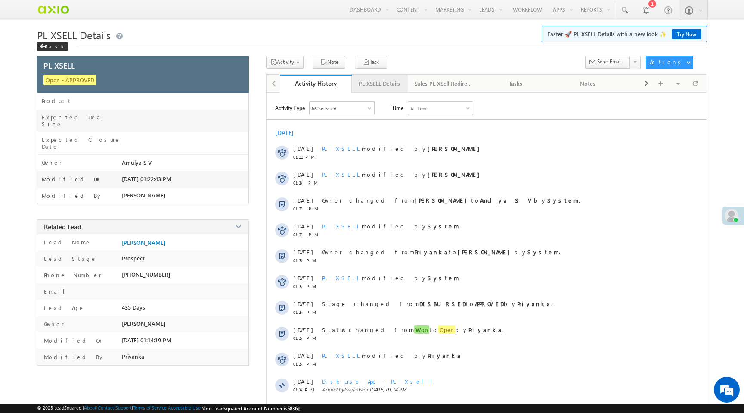
click at [361, 77] on link "PL XSELL Details" at bounding box center [380, 84] width 56 height 18
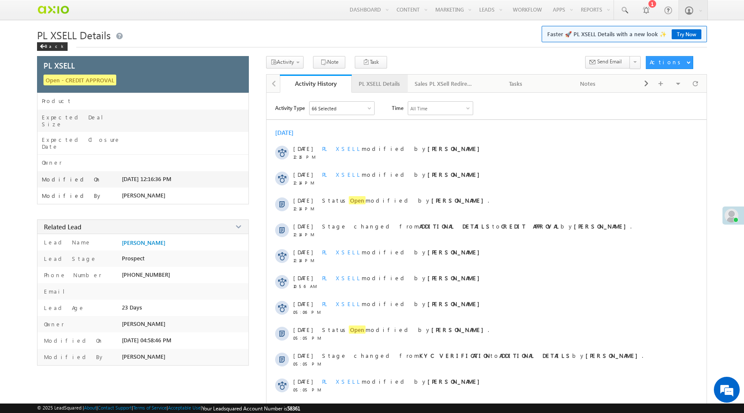
click at [376, 81] on div "PL XSELL Details" at bounding box center [379, 83] width 41 height 10
click at [377, 81] on div "PL XSELL Details" at bounding box center [379, 83] width 41 height 10
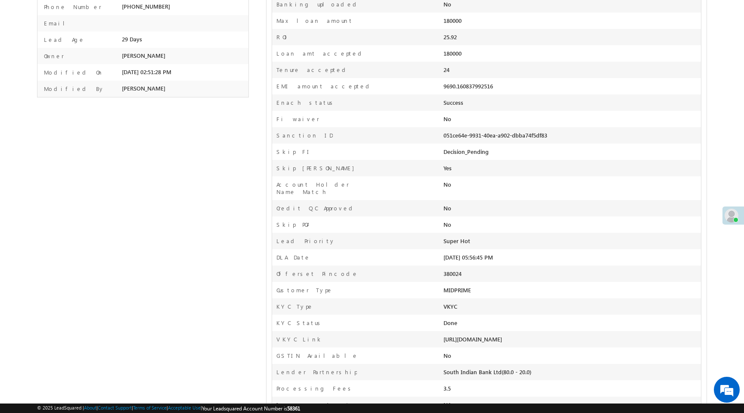
scroll to position [303, 0]
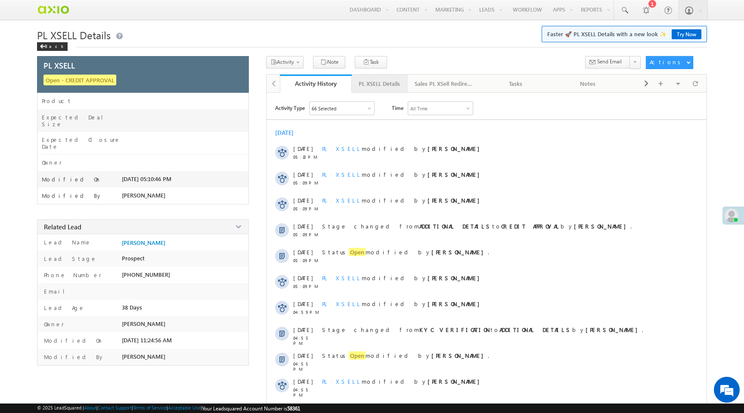
click at [379, 88] on div "PL XSELL Details" at bounding box center [379, 83] width 41 height 10
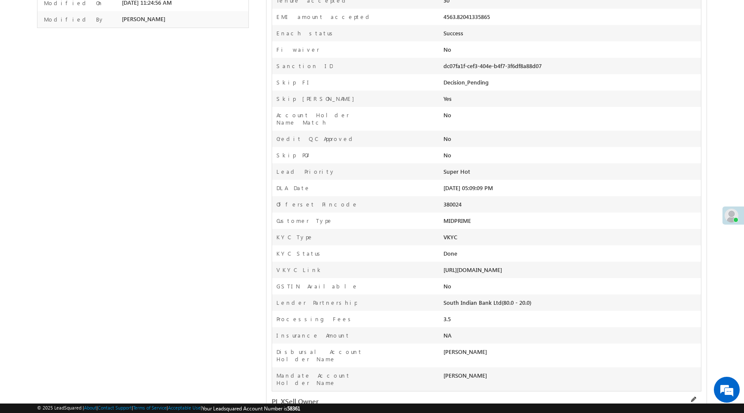
scroll to position [345, 0]
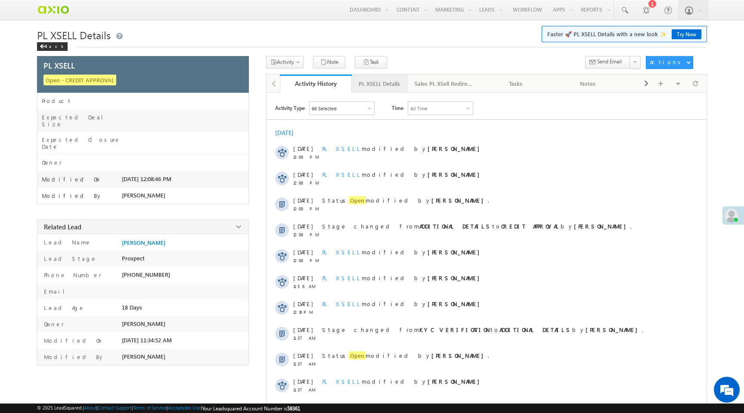
click at [371, 81] on div "PL XSELL Details" at bounding box center [379, 83] width 41 height 10
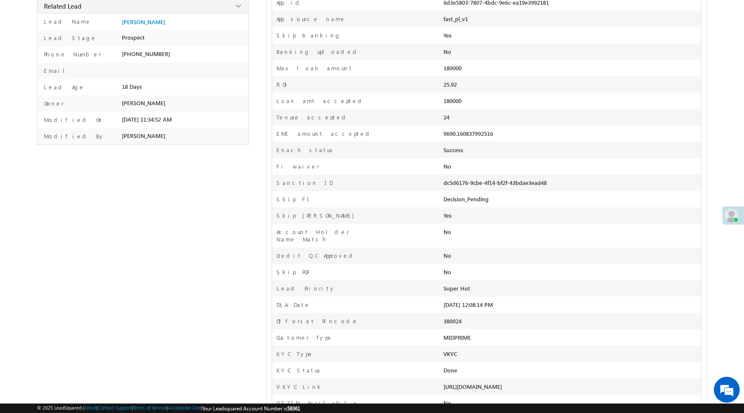
scroll to position [278, 0]
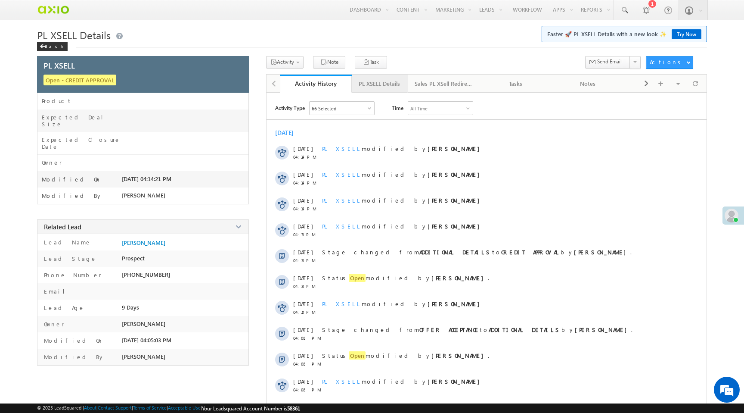
click at [373, 90] on link "PL XSELL Details" at bounding box center [380, 84] width 56 height 18
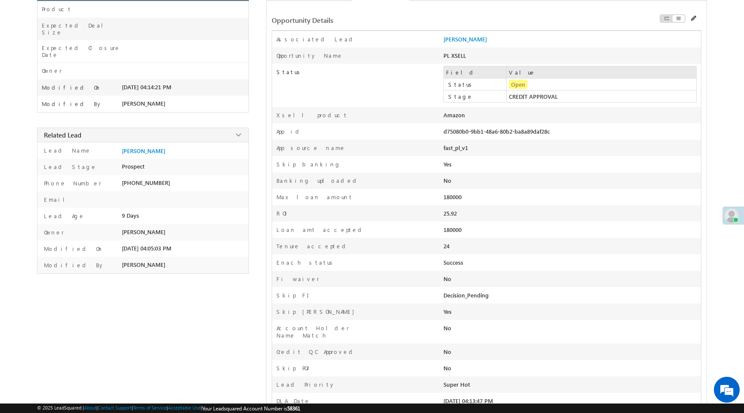
scroll to position [278, 0]
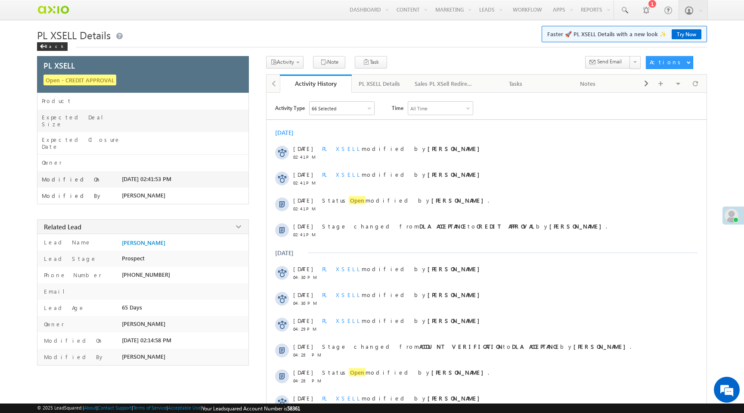
click at [388, 83] on div "PL XSELL Details" at bounding box center [379, 83] width 41 height 10
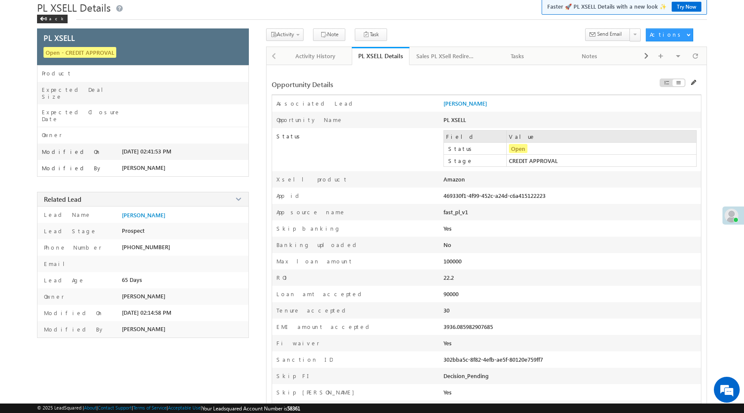
scroll to position [14, 0]
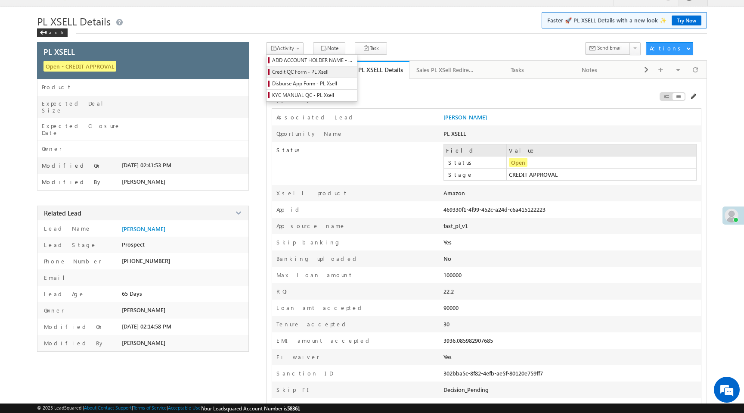
click at [295, 72] on span "Credit QC Form - PL Xsell" at bounding box center [313, 72] width 82 height 8
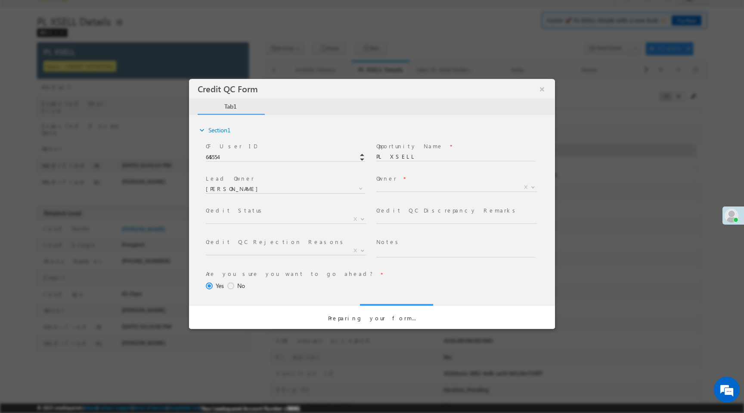
scroll to position [0, 0]
select select "50aed37f-b58e-11ec-8597-0681fe0b10f8"
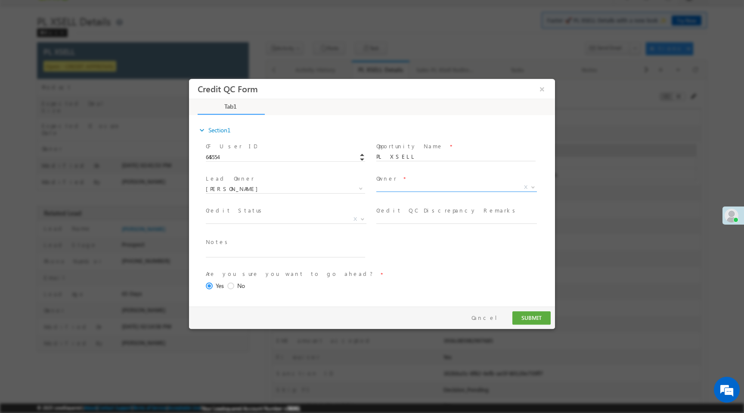
click at [387, 187] on span "X" at bounding box center [456, 187] width 161 height 9
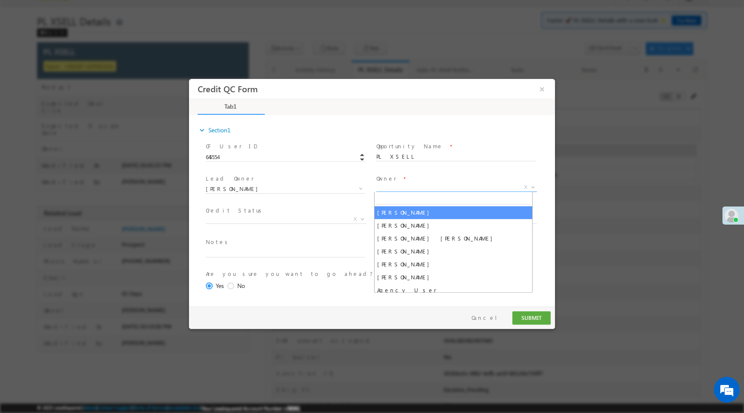
select select "65e28f60-3a0a-11ef-bbd2-0695f51e8b4b"
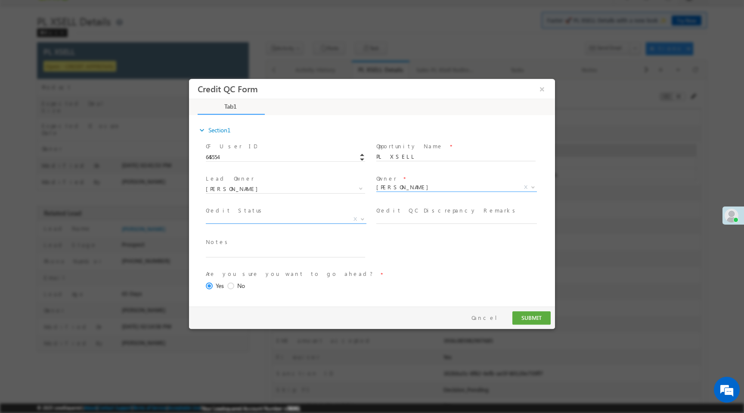
click at [282, 221] on span "X" at bounding box center [286, 219] width 161 height 9
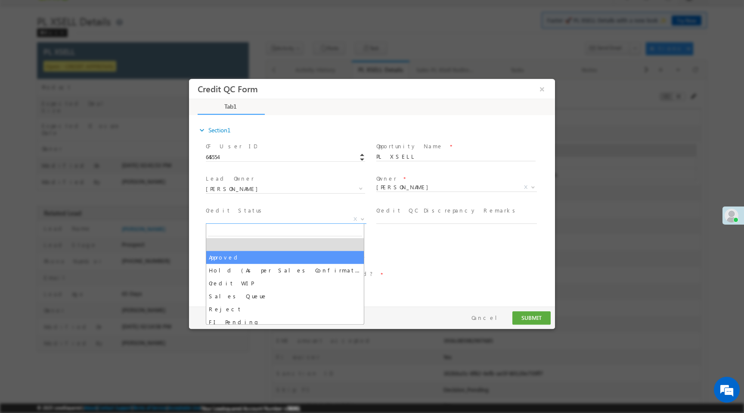
select select "Approved"
select select "NA"
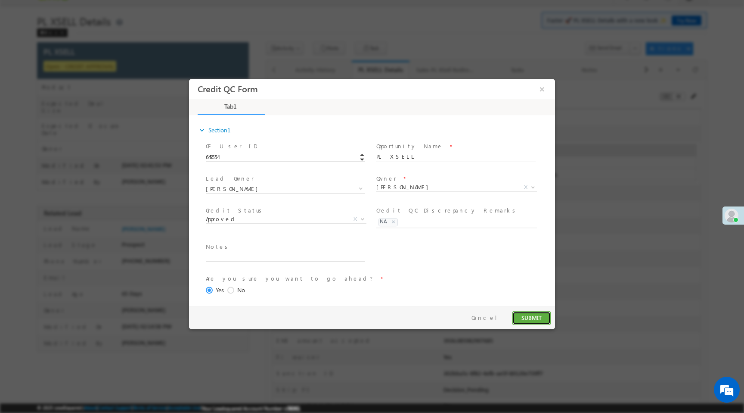
click at [534, 320] on button "SUBMIT" at bounding box center [532, 317] width 38 height 13
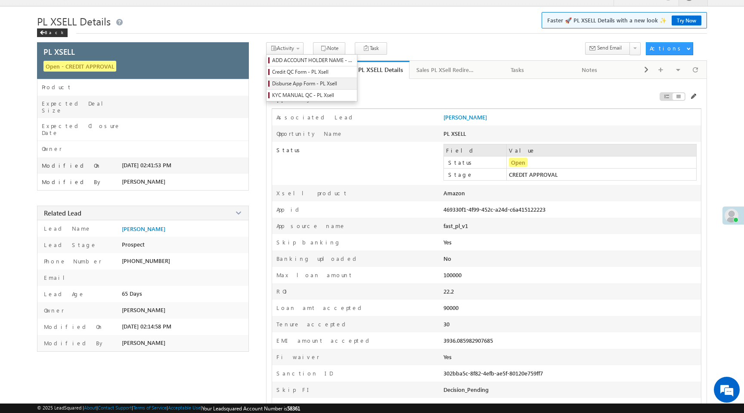
click at [303, 84] on span "Disburse App Form - PL Xsell" at bounding box center [313, 84] width 82 height 8
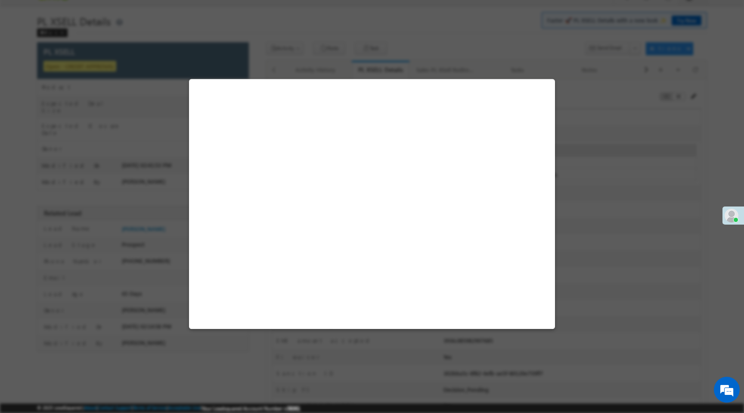
select select "PL XSell Disbursement Initiated"
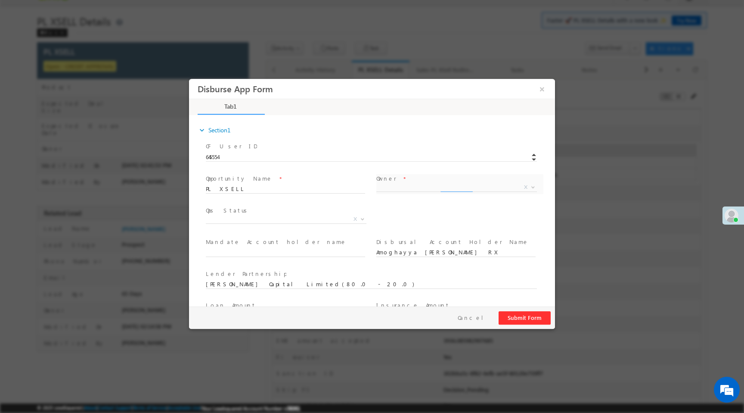
select select "65e28f60-3a0a-11ef-bbd2-0695f51e8b4b"
click at [292, 222] on span "X" at bounding box center [286, 219] width 161 height 9
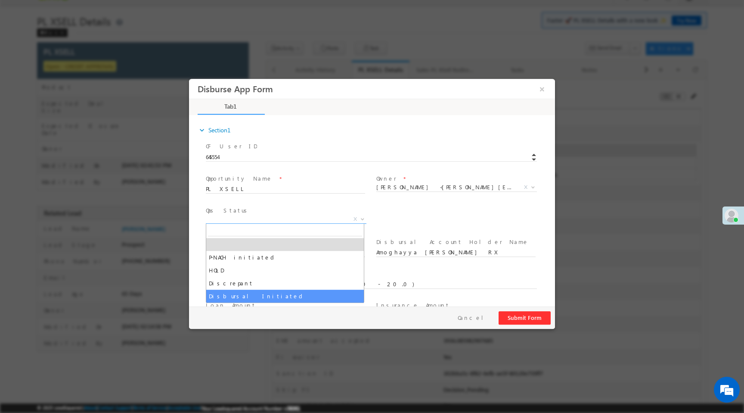
select select "Disbursal Initiated"
select select "NA"
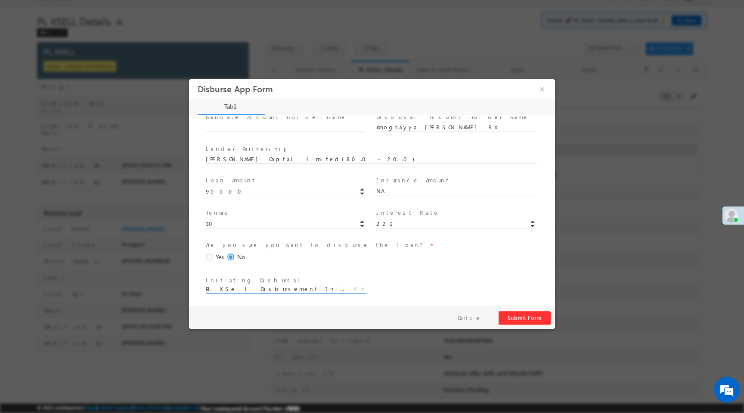
scroll to position [127, 0]
click at [210, 257] on span at bounding box center [210, 255] width 9 height 8
click at [189, 79] on input "Yes" at bounding box center [189, 79] width 0 height 0
click at [518, 320] on button "Submit Form" at bounding box center [525, 317] width 52 height 13
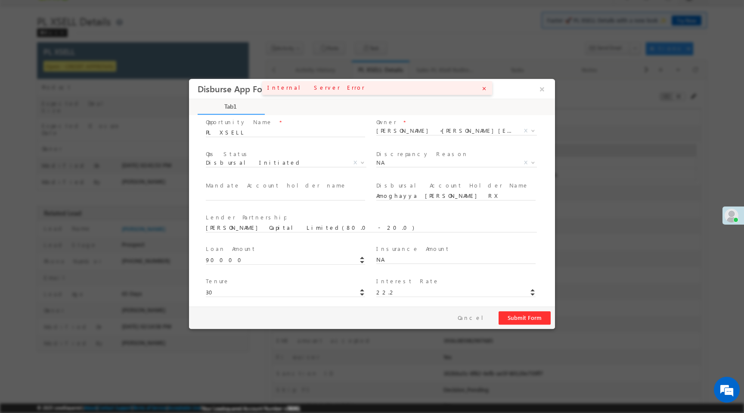
scroll to position [0, 0]
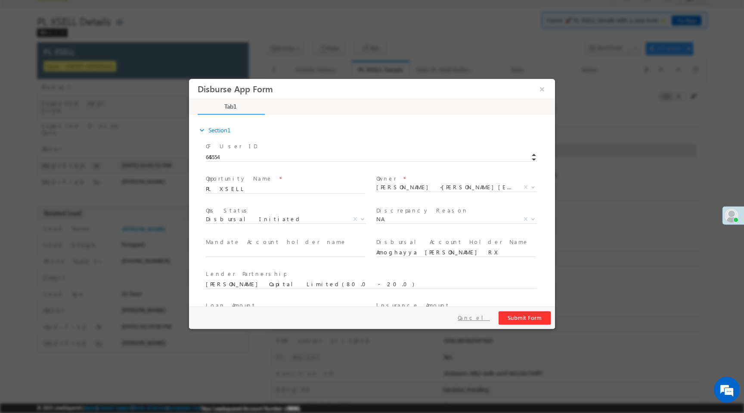
click at [488, 318] on button "Cancel" at bounding box center [473, 317] width 45 height 12
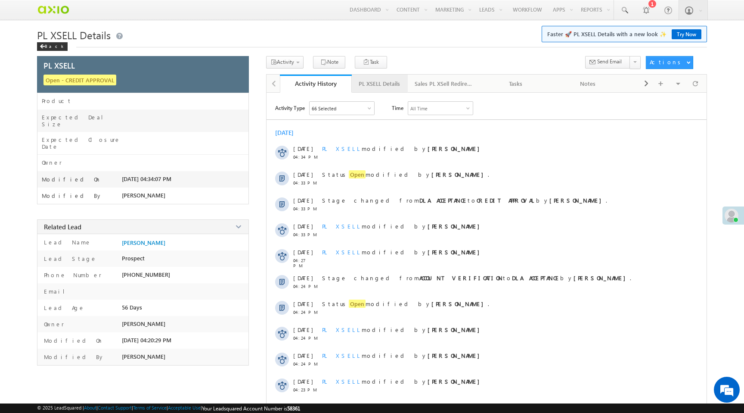
click at [376, 93] on link "PL XSELL Details" at bounding box center [380, 84] width 56 height 18
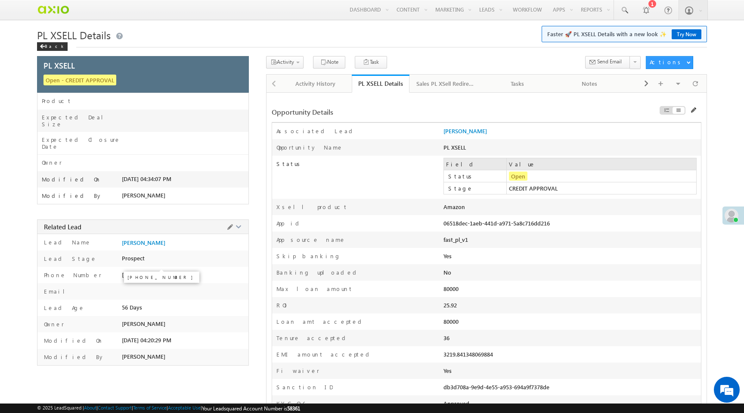
click at [156, 271] on span "[PHONE_NUMBER]" at bounding box center [146, 274] width 48 height 7
copy span "9559203000"
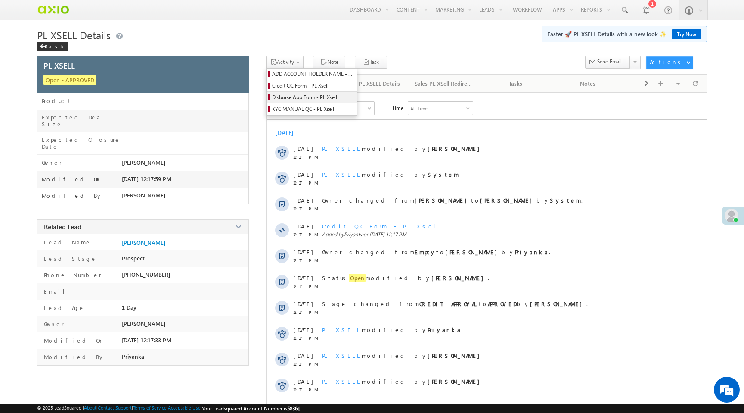
click at [298, 98] on span "Disburse App Form - PL Xsell" at bounding box center [313, 97] width 82 height 8
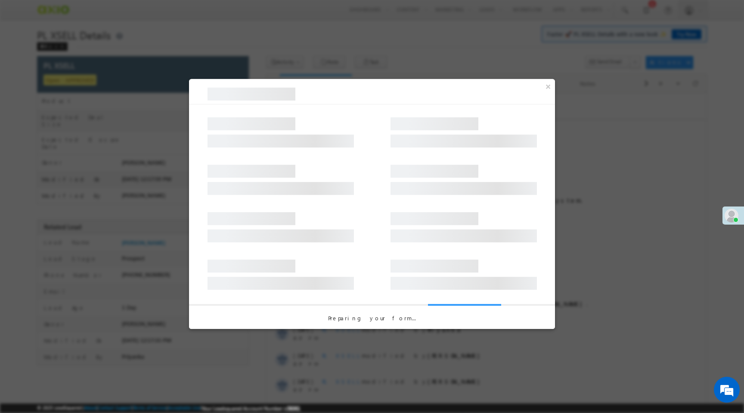
select select "PL XSell Disbursement Initiated"
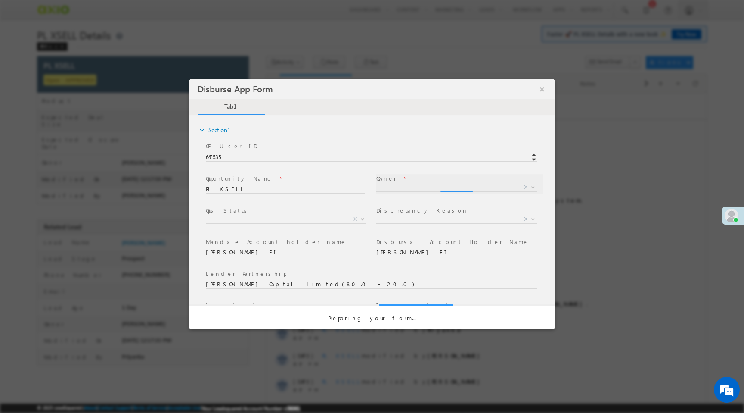
select select "a9bb649e-8900-11ee-aeac-0643ecf67fe6"
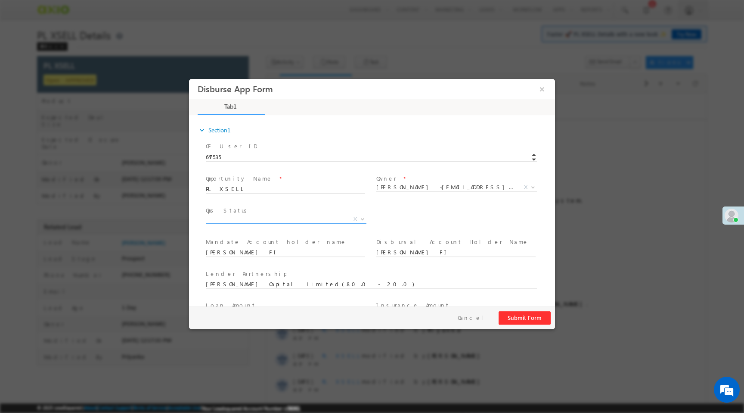
click at [314, 220] on span "X" at bounding box center [286, 219] width 161 height 9
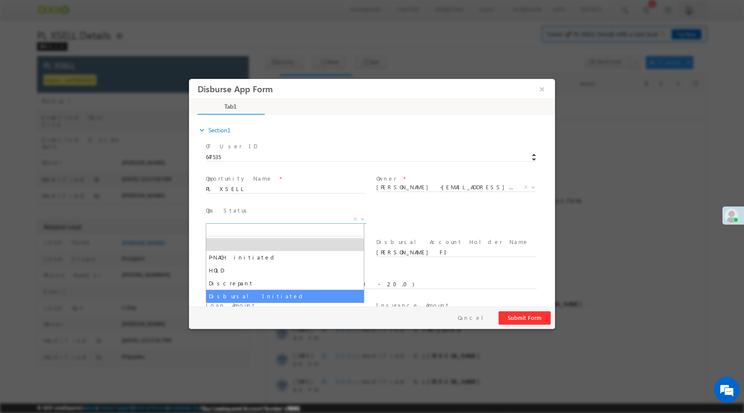
select select "Disbursal Initiated"
select select "NA"
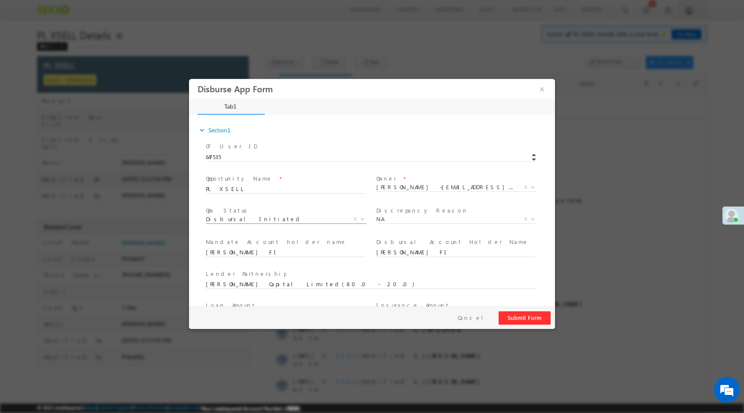
scroll to position [127, 0]
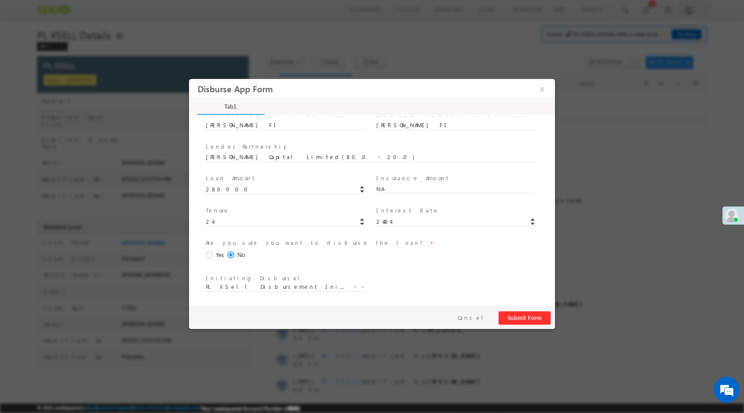
click at [217, 252] on span "Yes" at bounding box center [220, 254] width 8 height 9
click at [189, 79] on input "Yes" at bounding box center [189, 79] width 0 height 0
click at [529, 317] on button "Submit Form" at bounding box center [525, 317] width 52 height 13
